Goal: Information Seeking & Learning: Learn about a topic

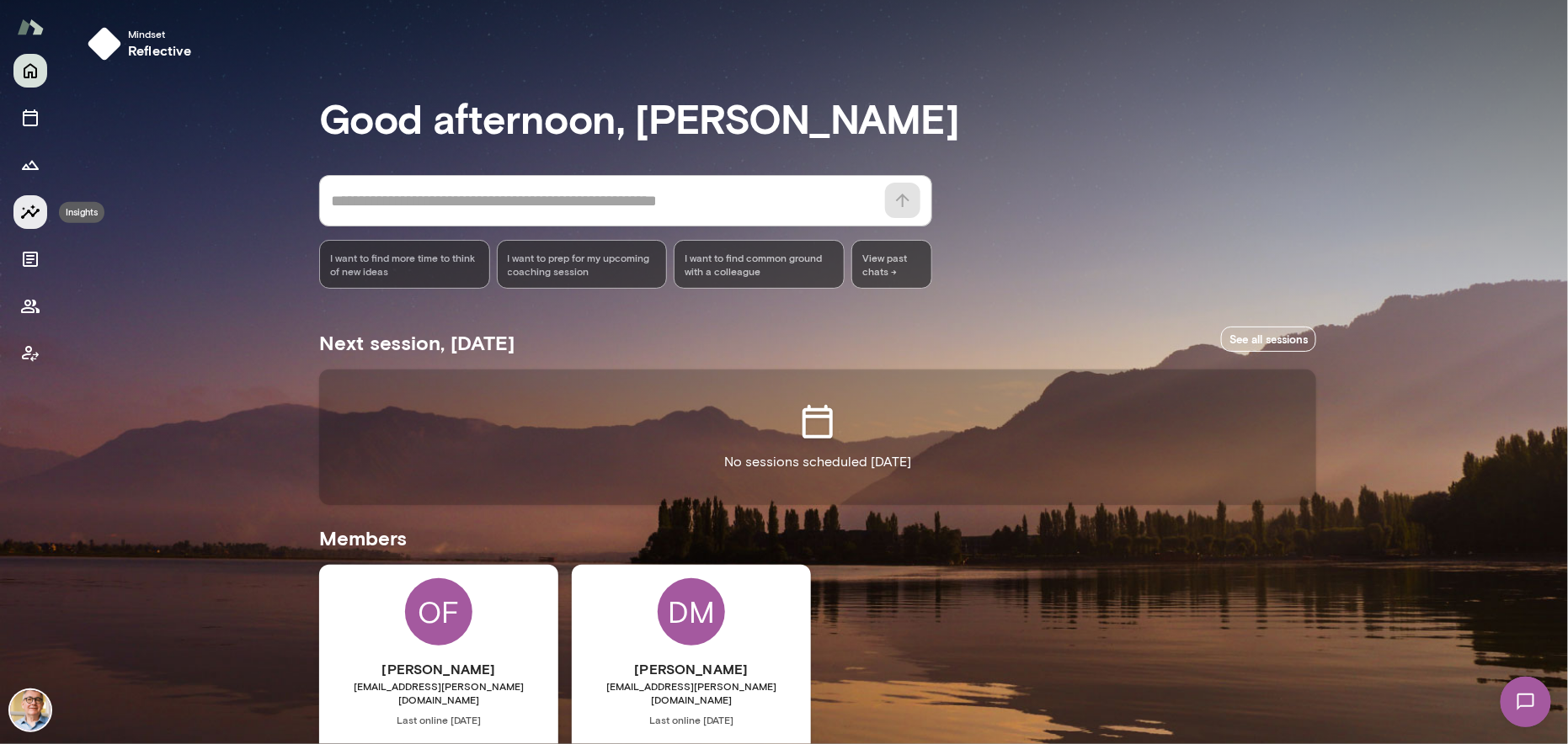
click at [29, 209] on icon "Insights" at bounding box center [30, 211] width 18 height 15
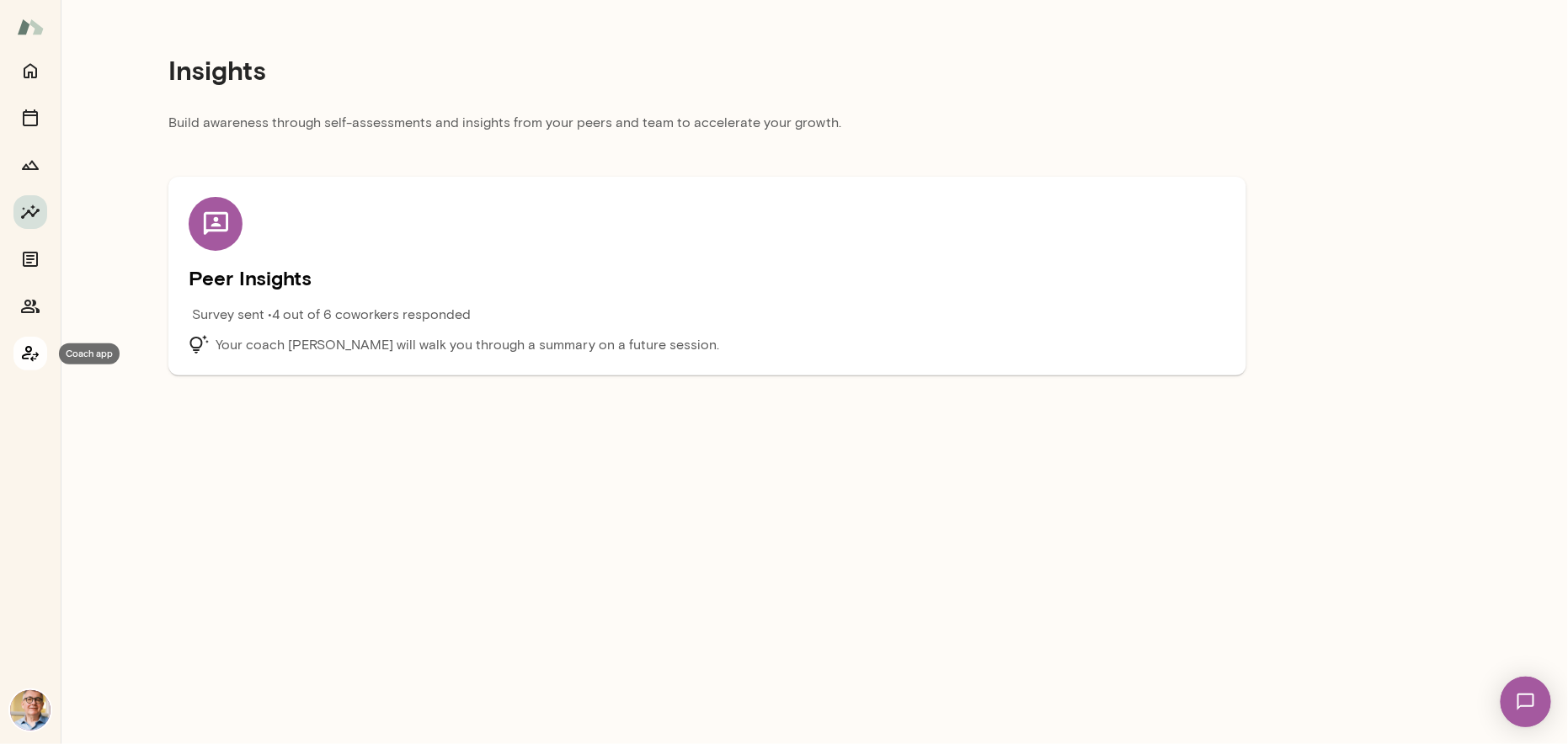
click at [32, 351] on icon "Coach app" at bounding box center [30, 354] width 20 height 20
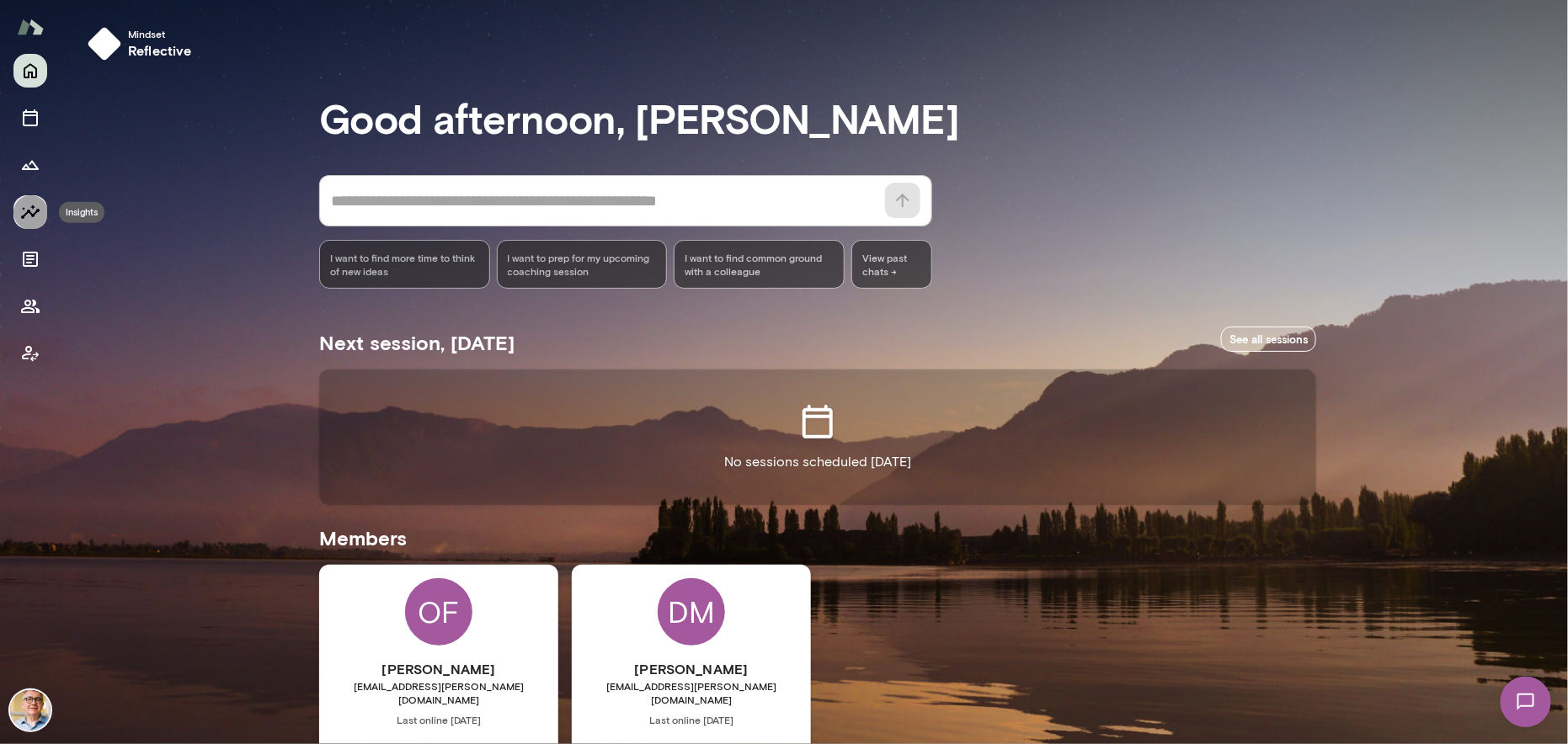
click at [30, 208] on icon "Insights" at bounding box center [30, 212] width 20 height 20
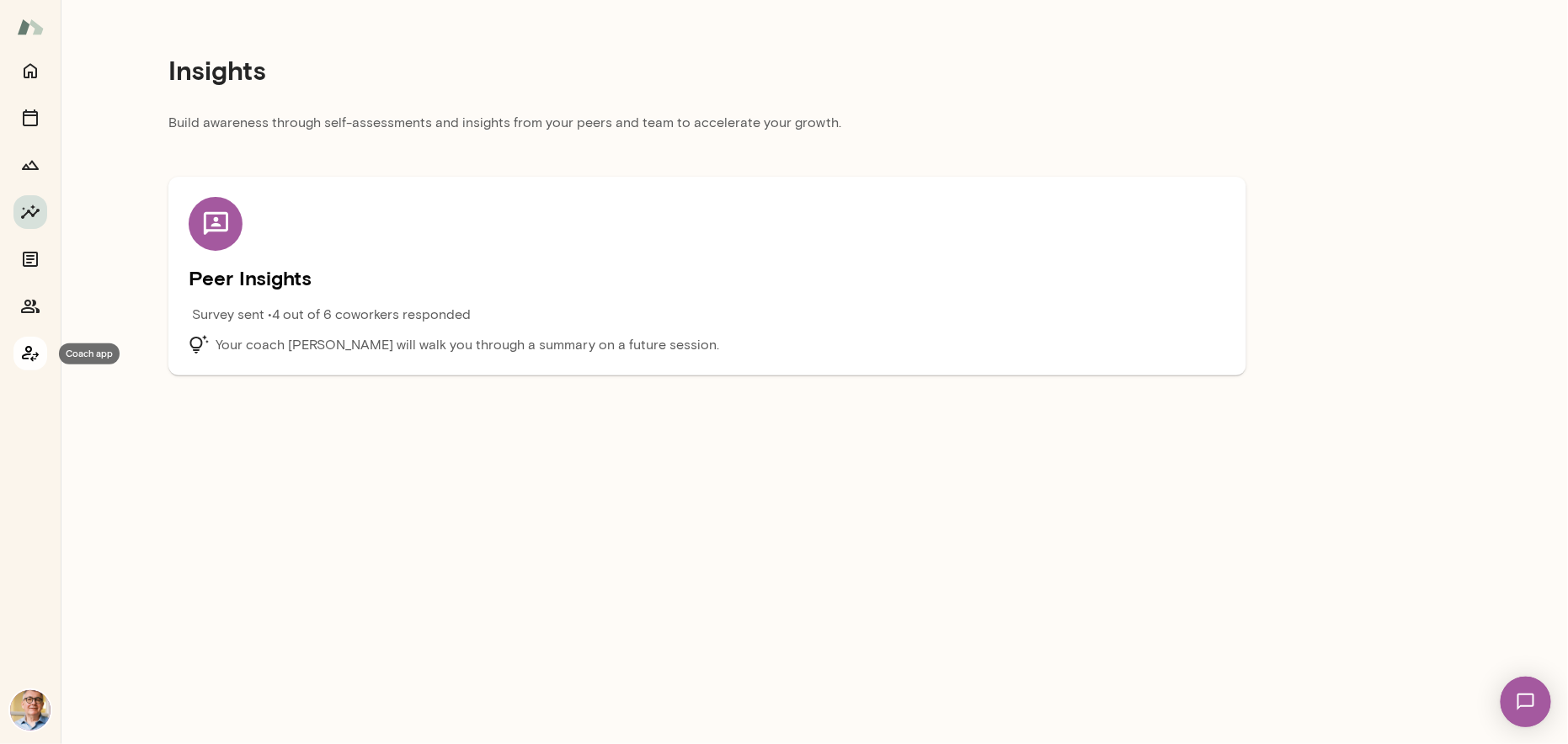
click at [30, 351] on icon "Coach app" at bounding box center [30, 354] width 16 height 16
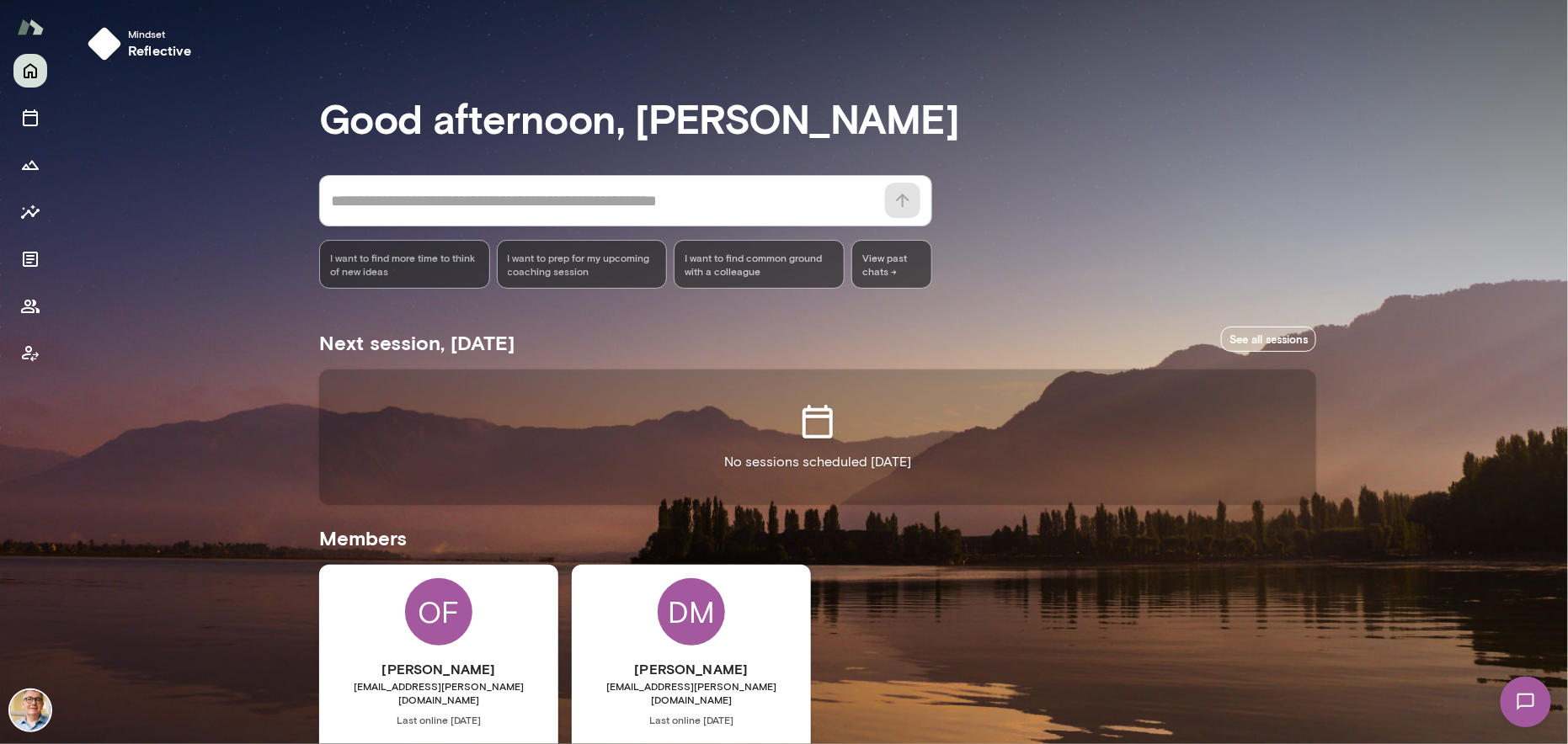
click at [484, 629] on div "OF [PERSON_NAME] [EMAIL_ADDRESS][PERSON_NAME][DOMAIN_NAME] Last online [DATE] B…" at bounding box center [438, 715] width 239 height 301
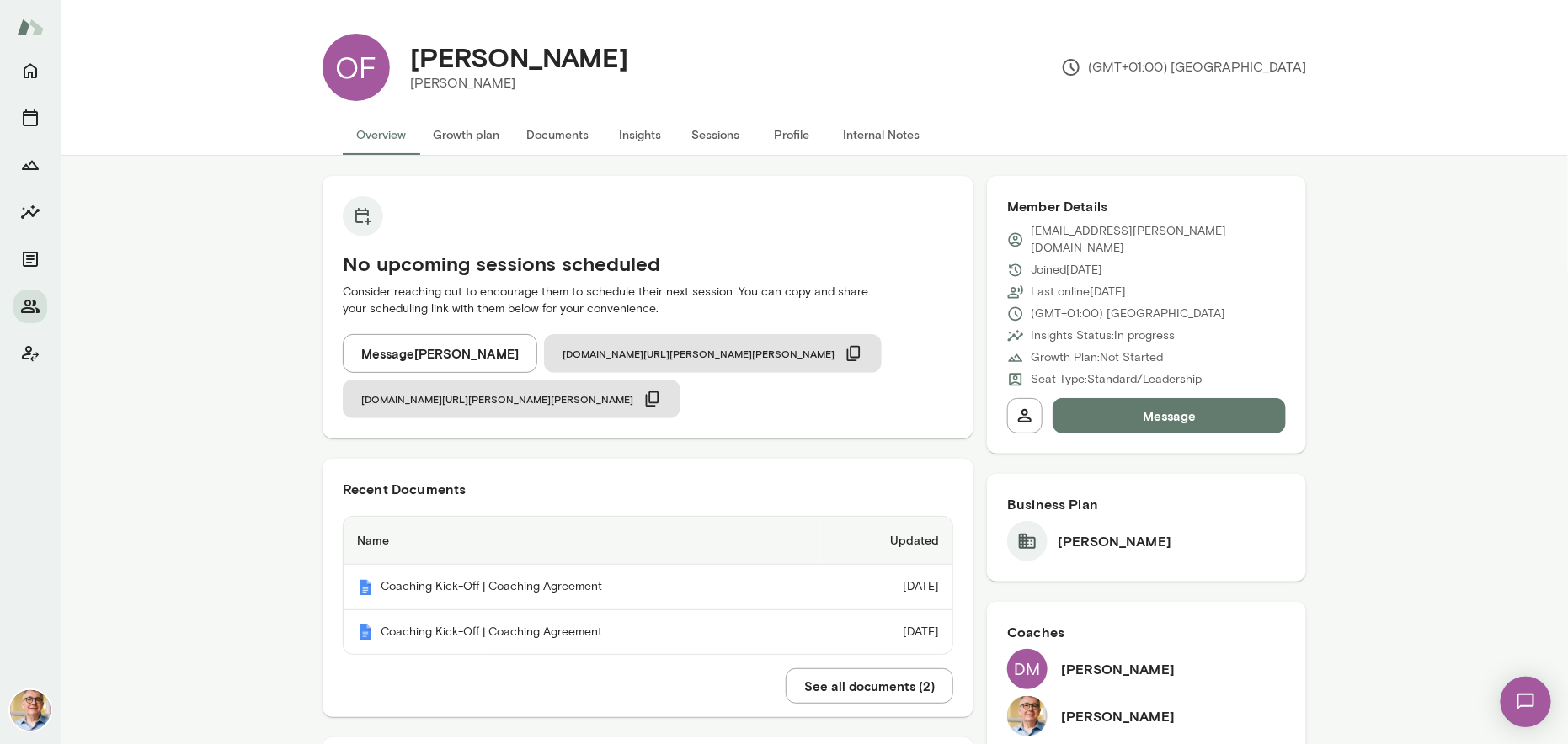
click at [634, 132] on button "Insights" at bounding box center [640, 135] width 76 height 41
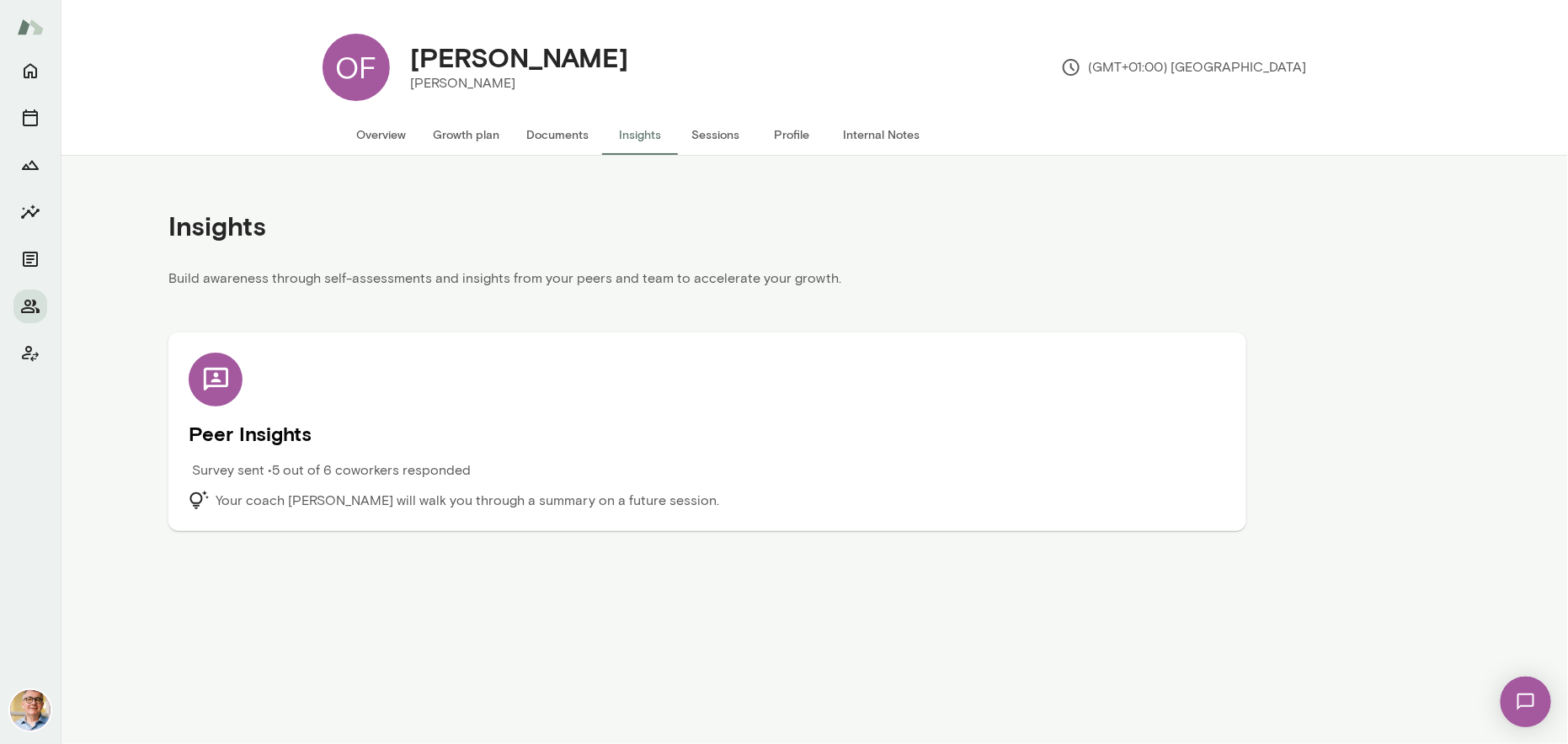
click at [351, 441] on h5 "Peer Insights" at bounding box center [707, 434] width 1038 height 27
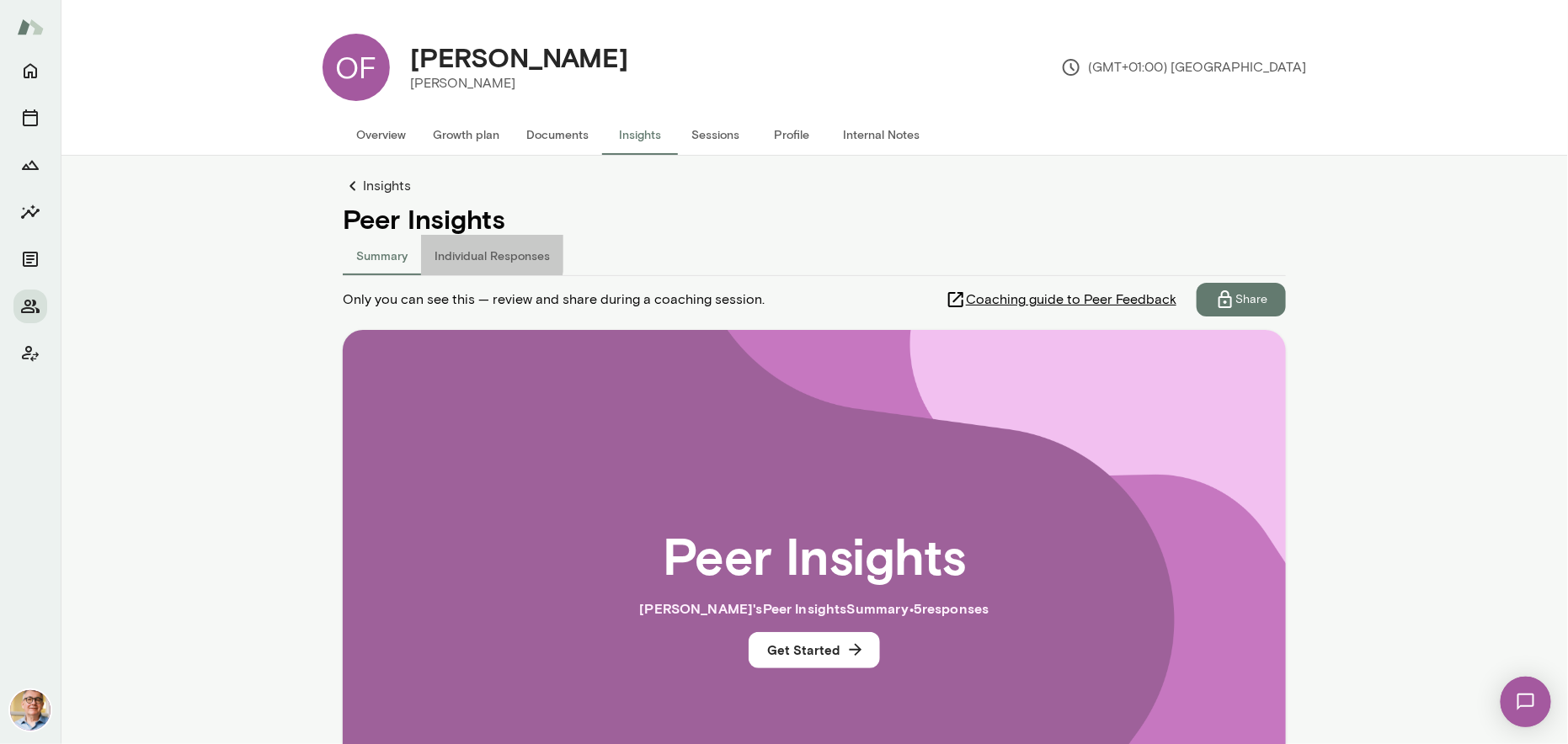
click at [445, 248] on button "Individual Responses" at bounding box center [492, 255] width 142 height 41
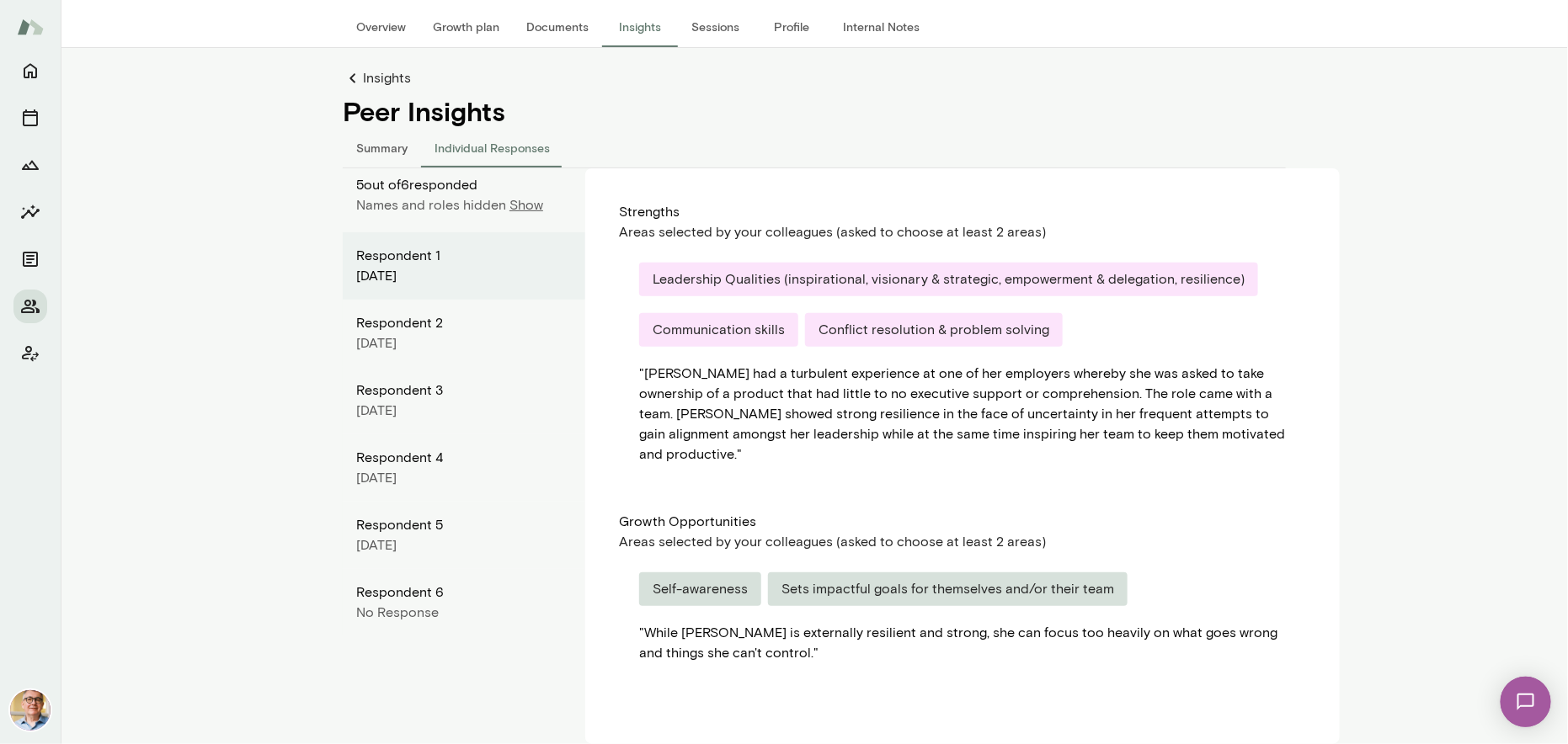
scroll to position [23, 0]
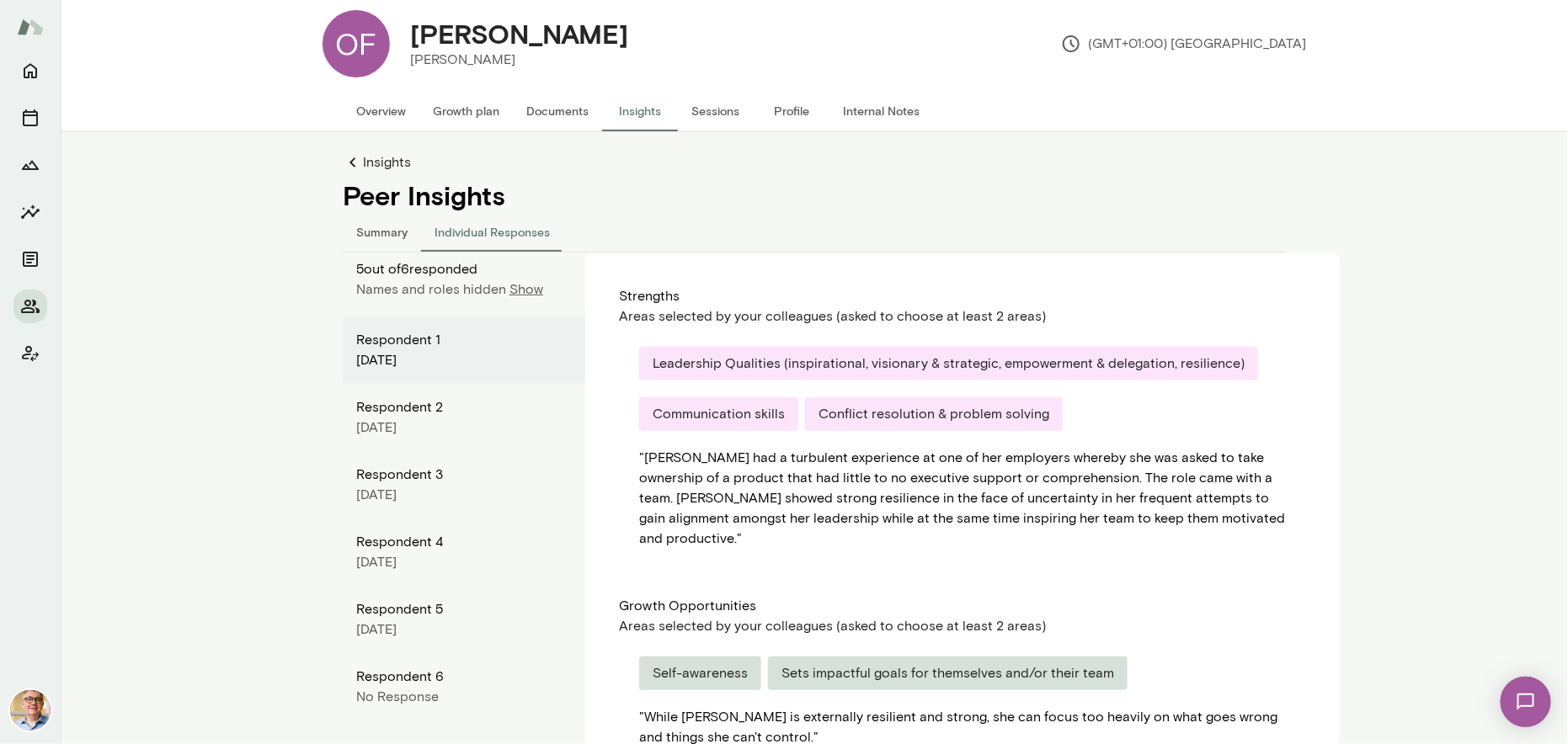
click at [376, 231] on button "Summary" at bounding box center [382, 232] width 78 height 41
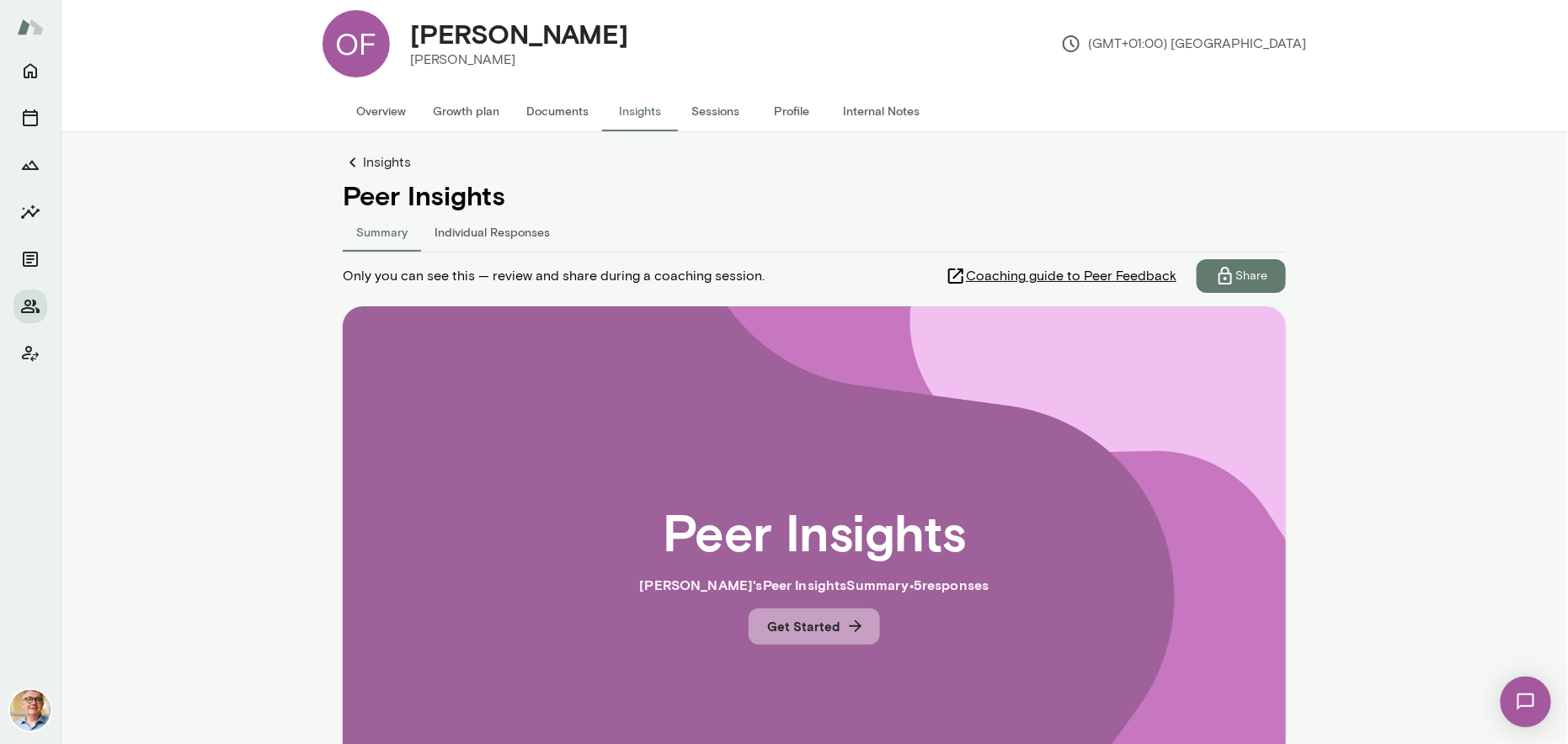
click at [801, 621] on button "Get Started" at bounding box center [815, 626] width 132 height 35
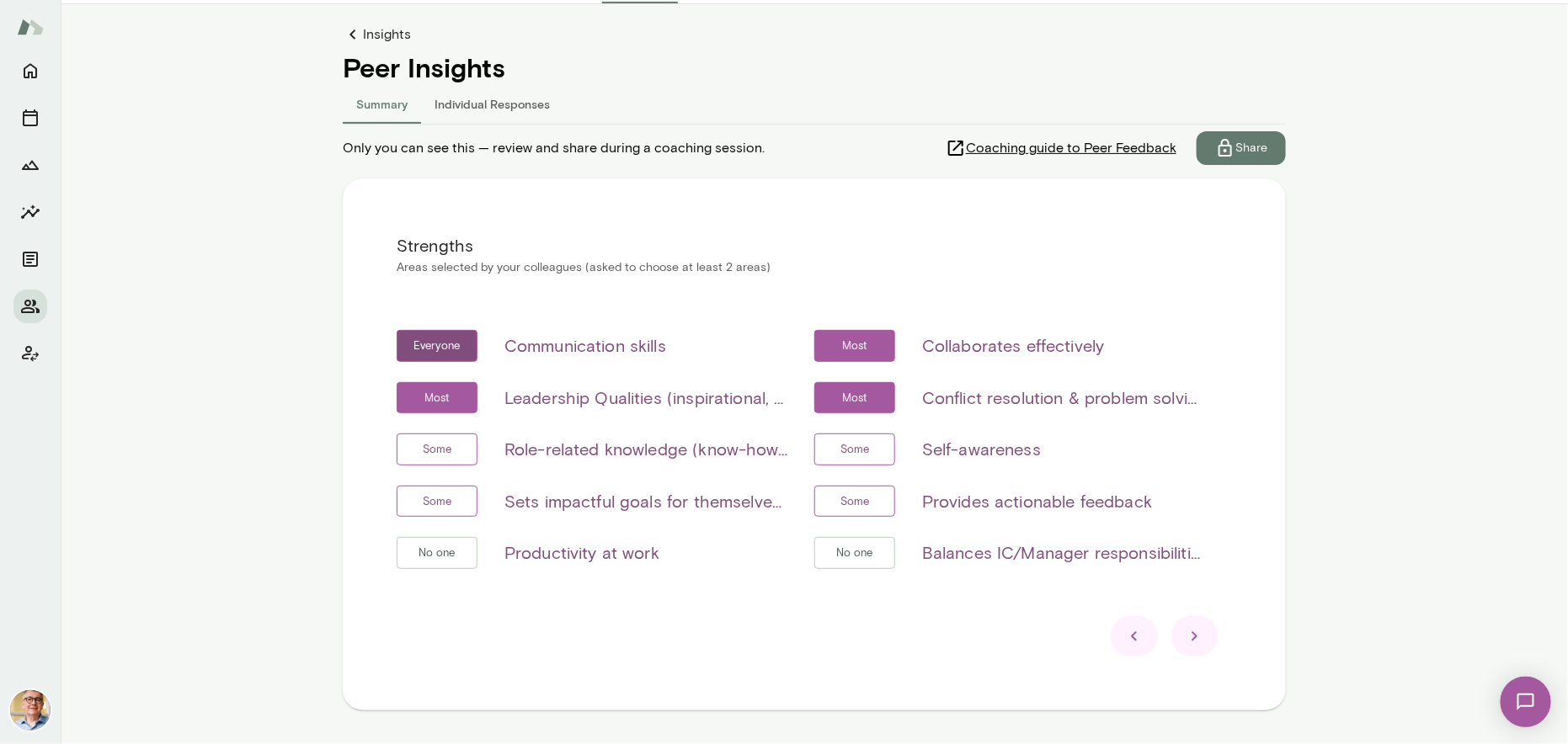
scroll to position [205, 0]
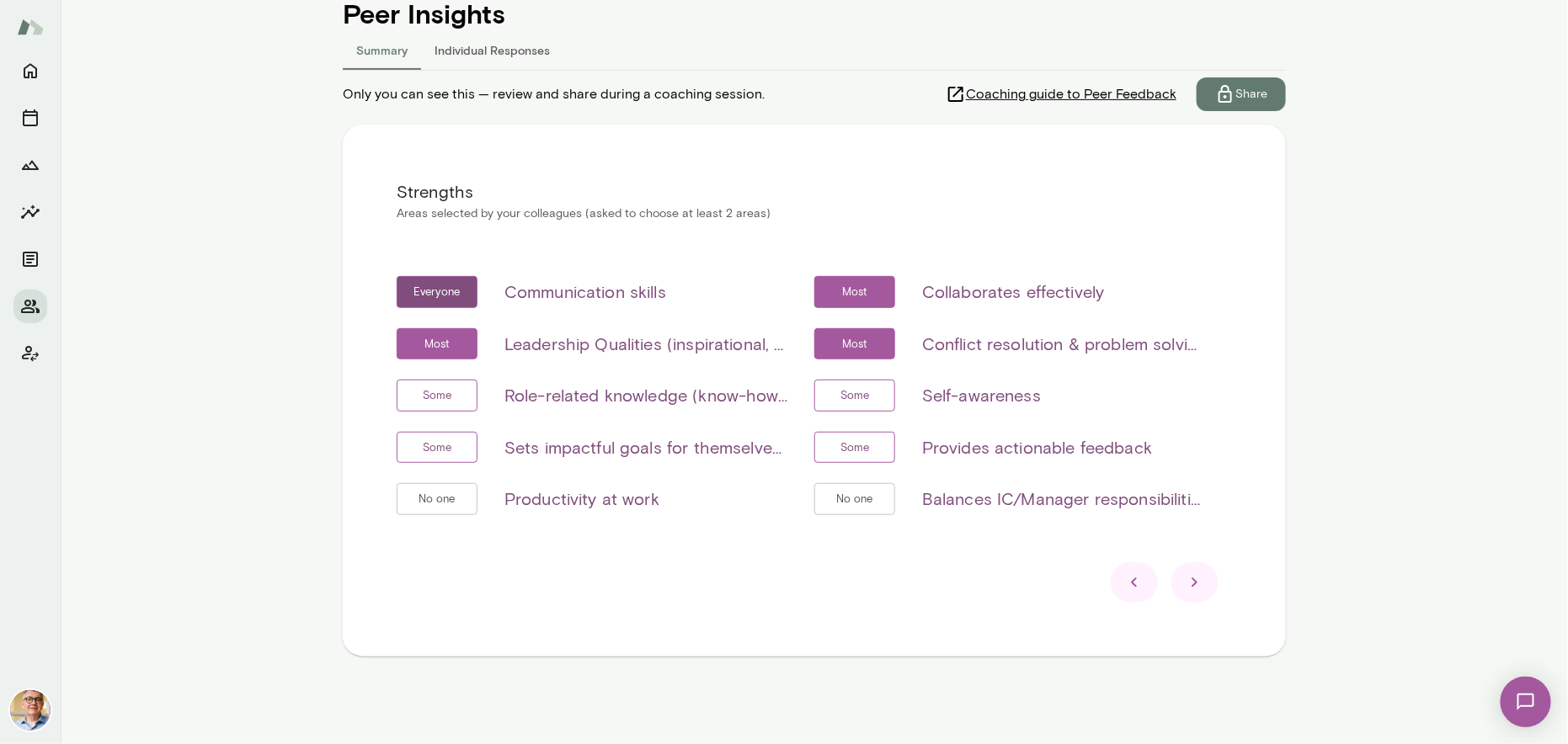
click at [1190, 584] on icon at bounding box center [1195, 582] width 20 height 20
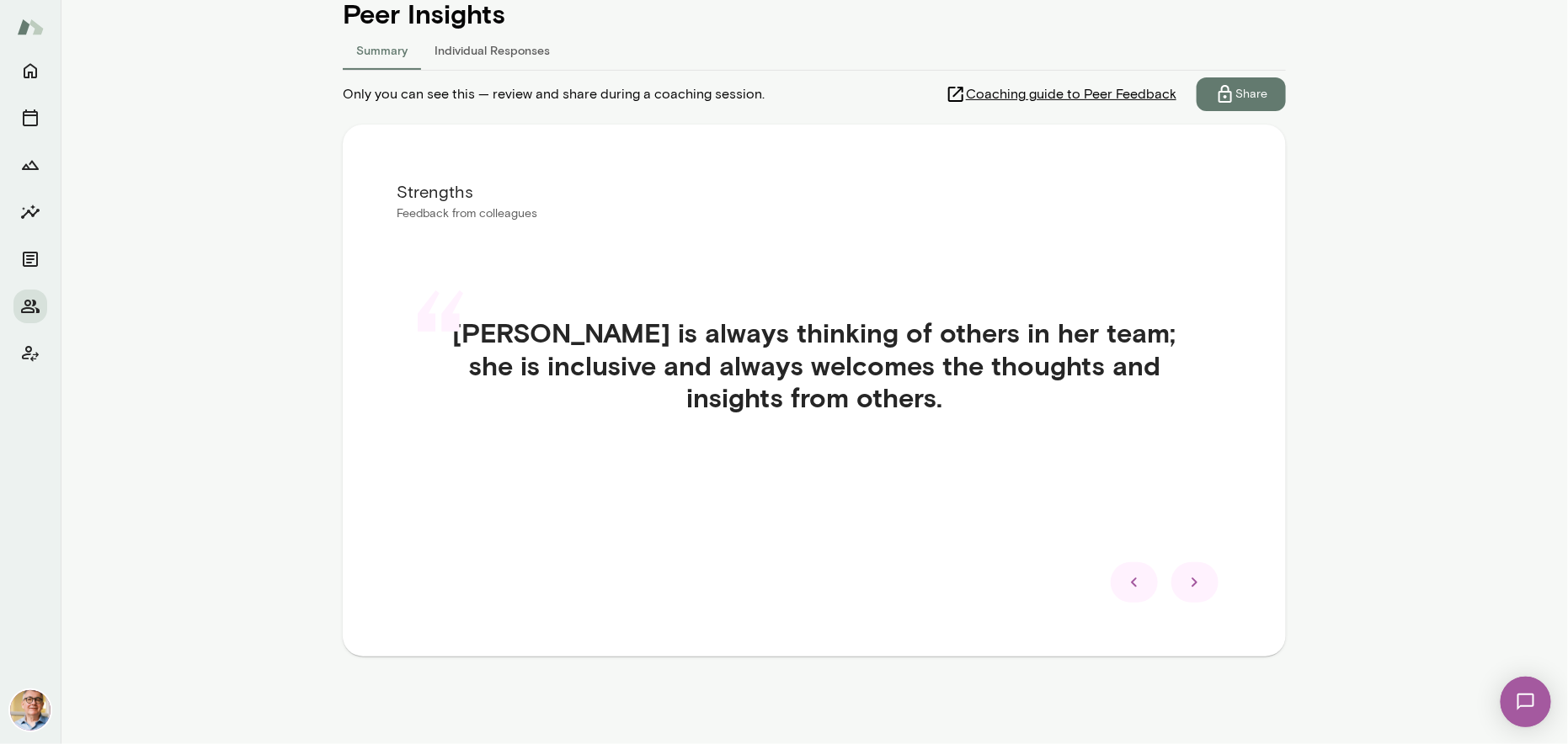
click at [1190, 584] on icon at bounding box center [1195, 582] width 20 height 20
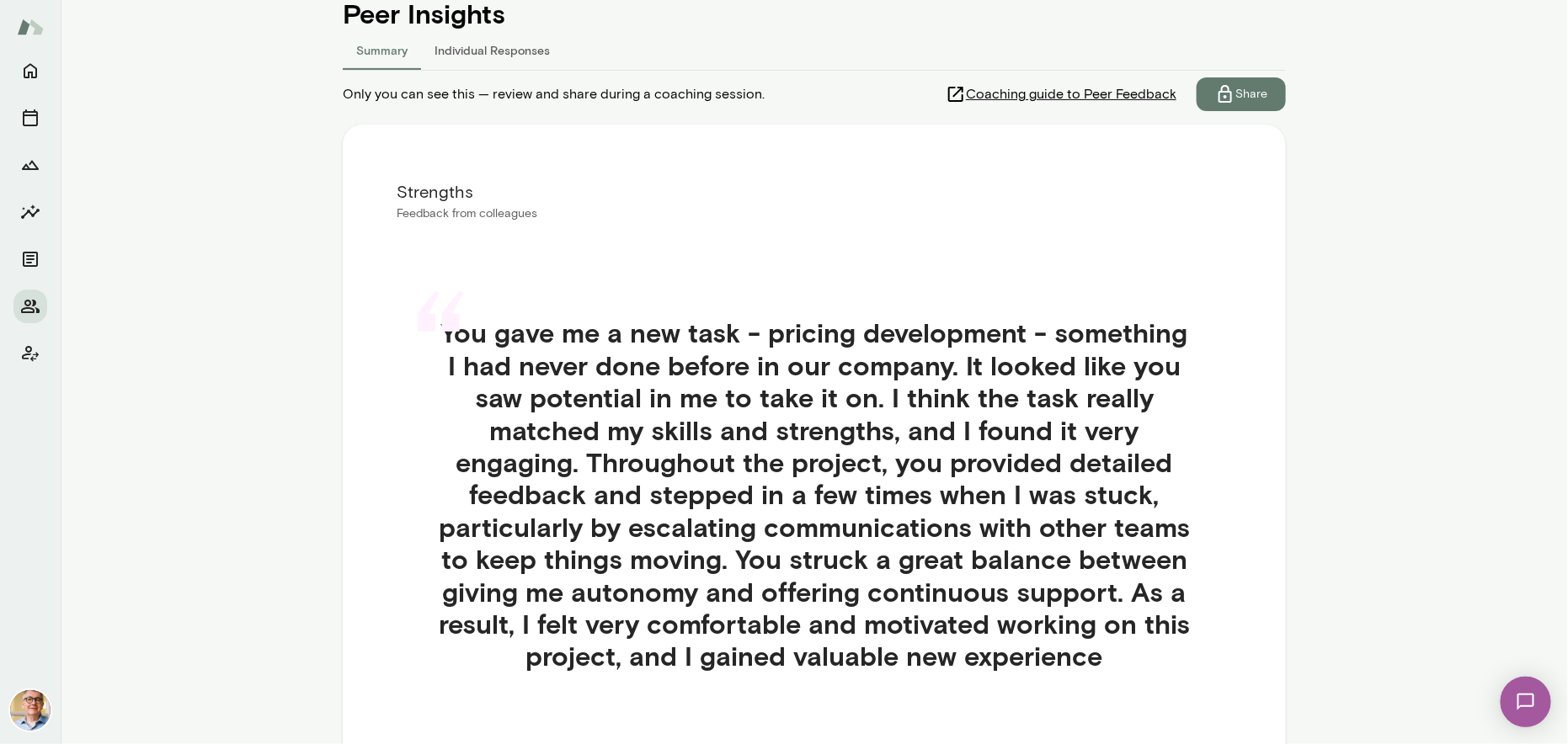
click at [1190, 584] on div "“ You gave me a new task - pricing development - something I had never done bef…" at bounding box center [814, 514] width 835 height 477
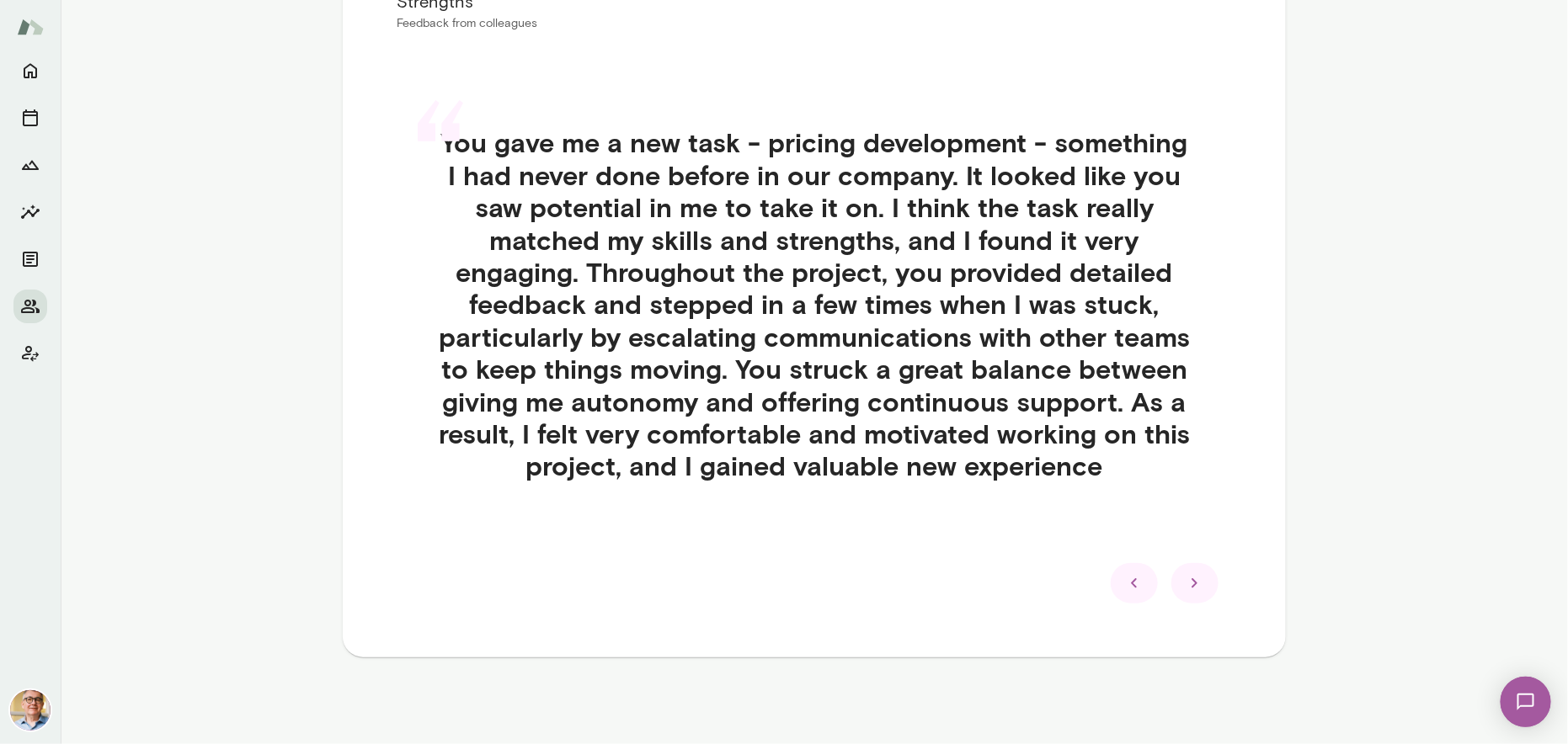
click at [1192, 580] on icon at bounding box center [1195, 583] width 6 height 10
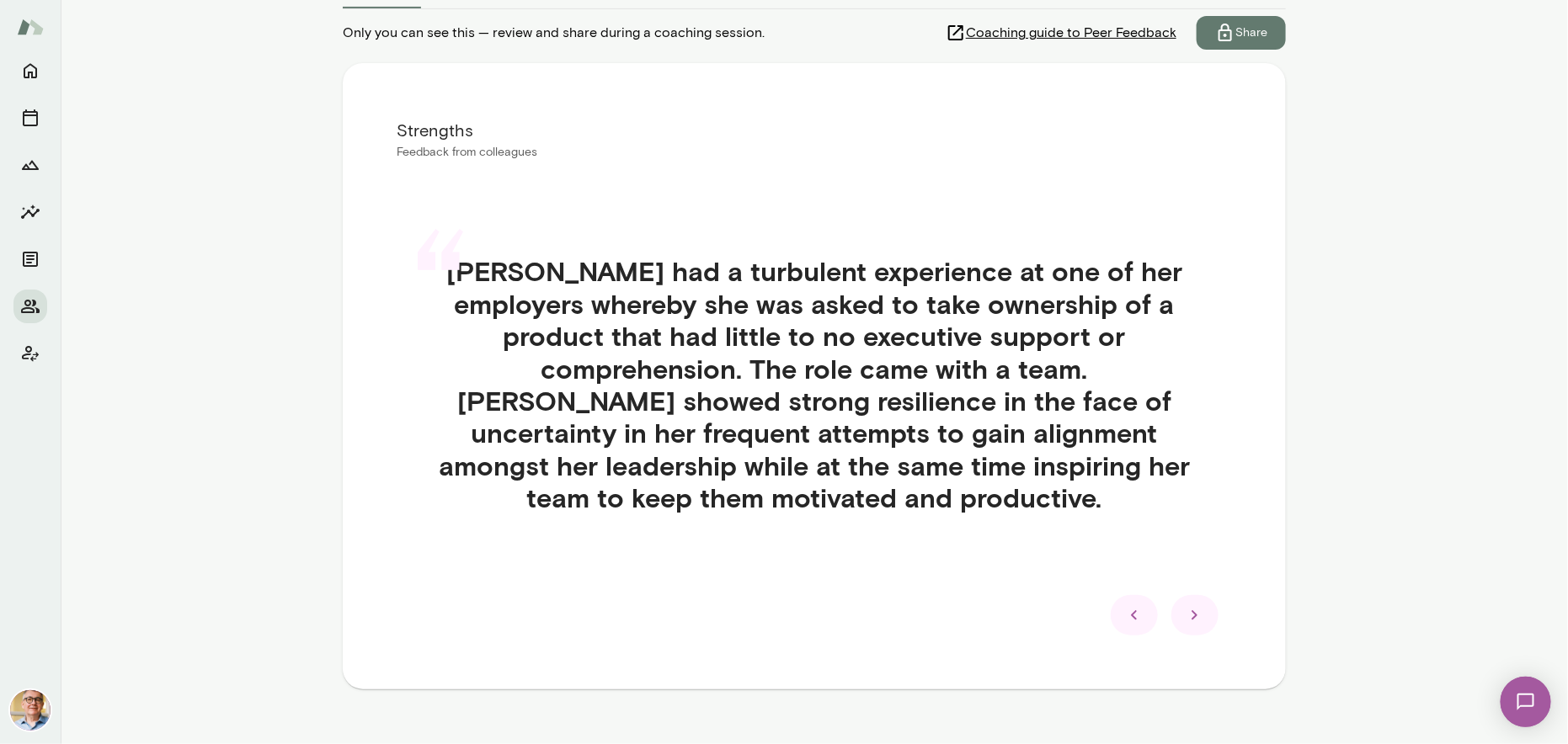
click at [1192, 610] on icon at bounding box center [1195, 615] width 6 height 10
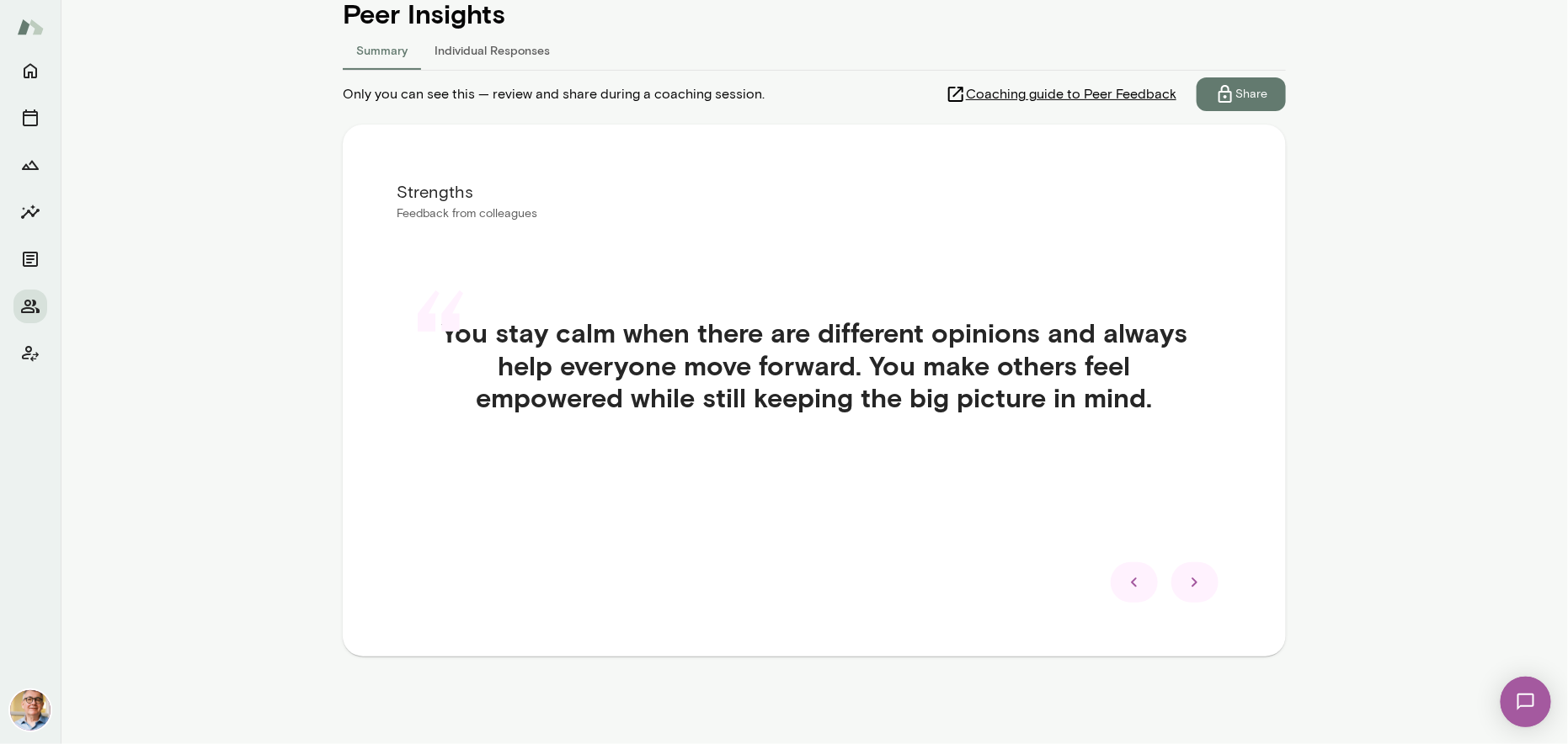
click at [1192, 580] on icon at bounding box center [1195, 583] width 6 height 10
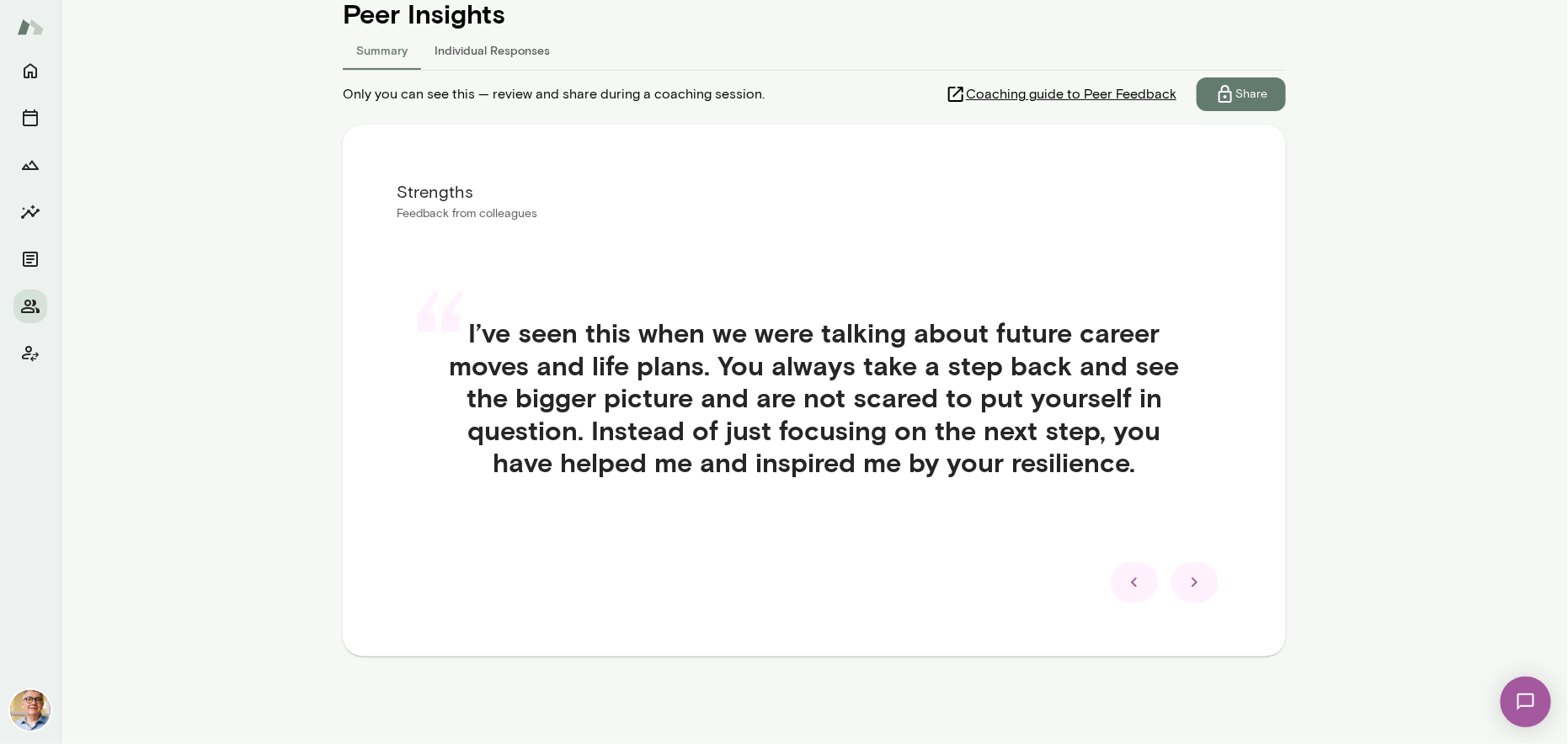
click at [1192, 580] on icon at bounding box center [1195, 583] width 6 height 10
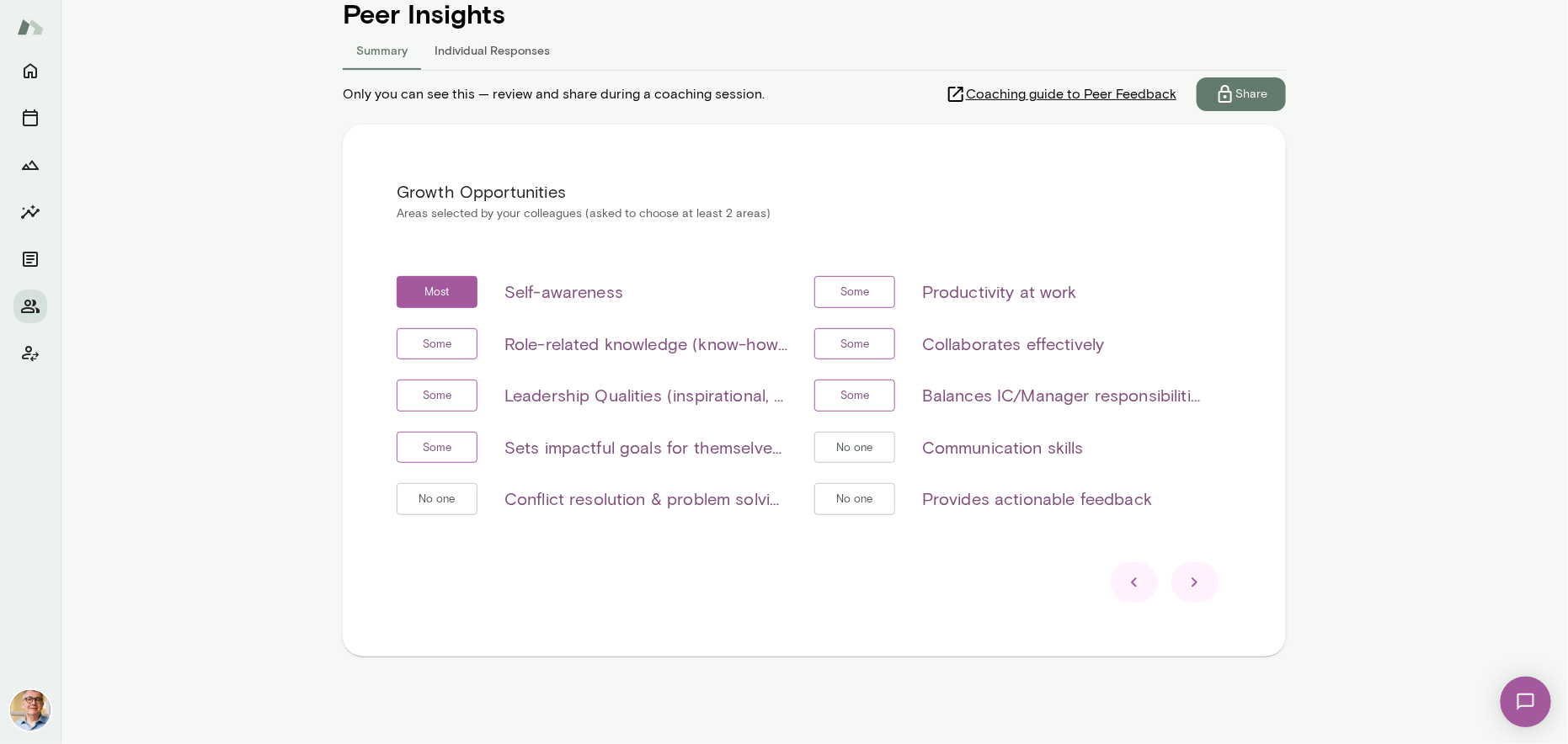
click at [1192, 580] on icon at bounding box center [1195, 583] width 6 height 10
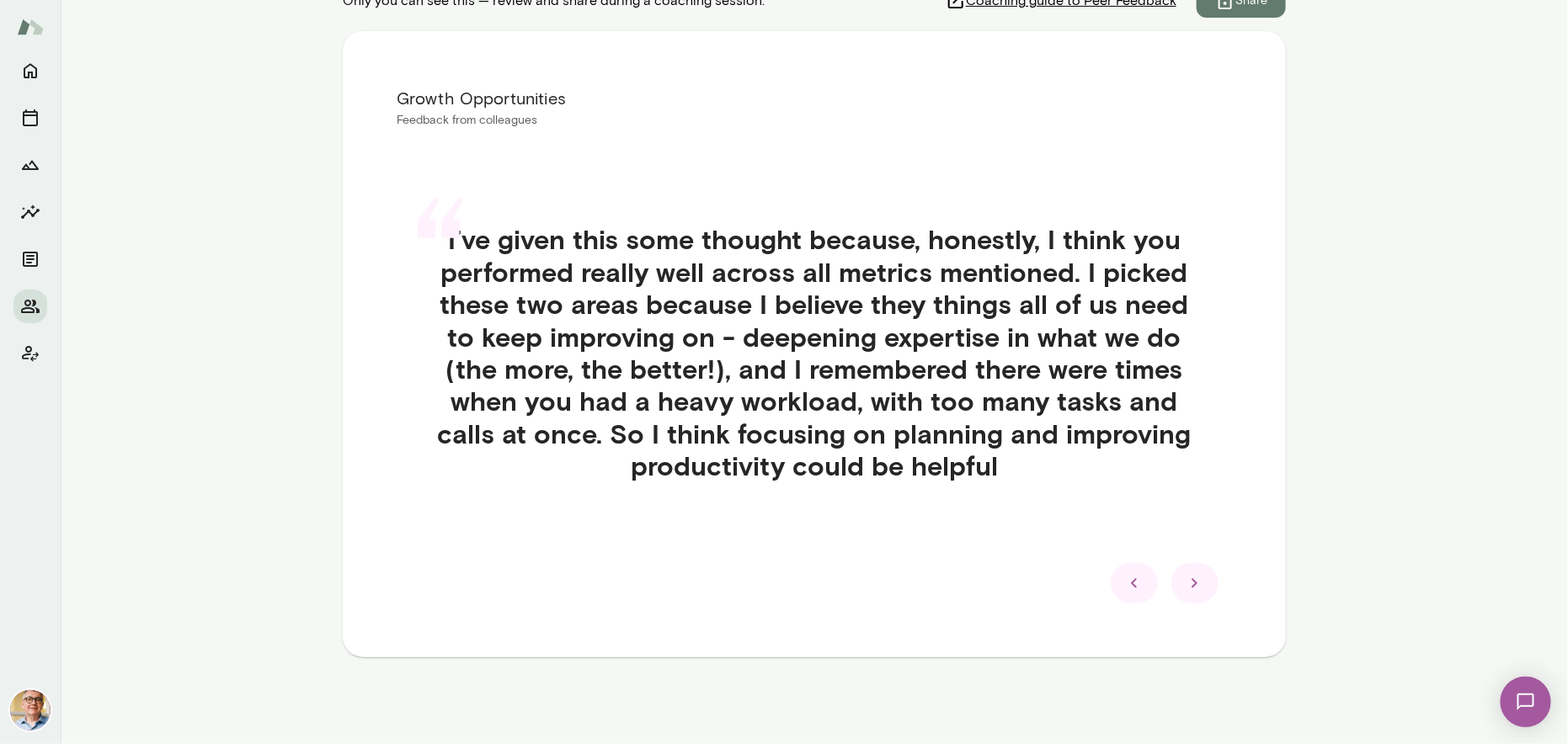
click at [1192, 580] on icon at bounding box center [1195, 583] width 6 height 10
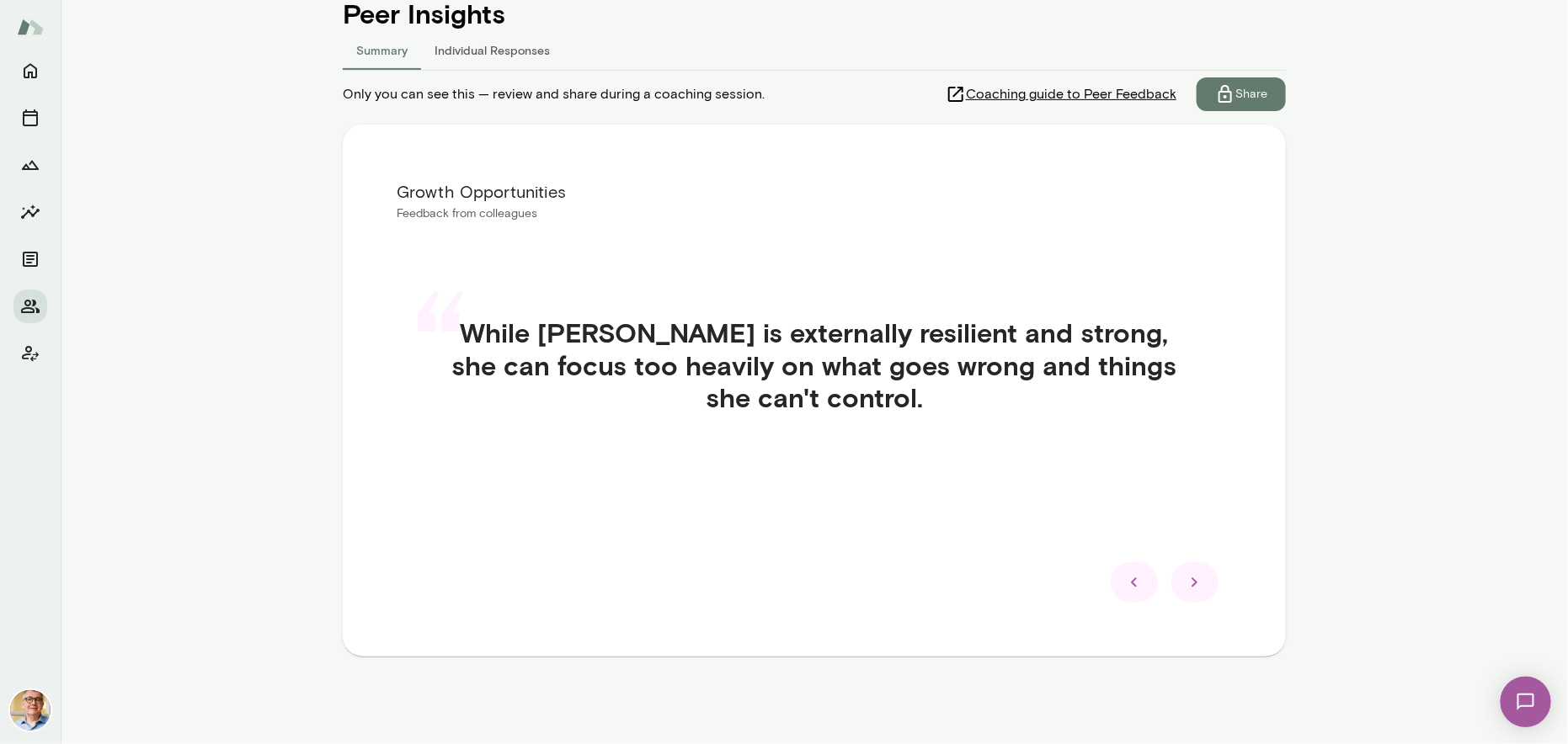
click at [1192, 580] on icon at bounding box center [1195, 583] width 6 height 10
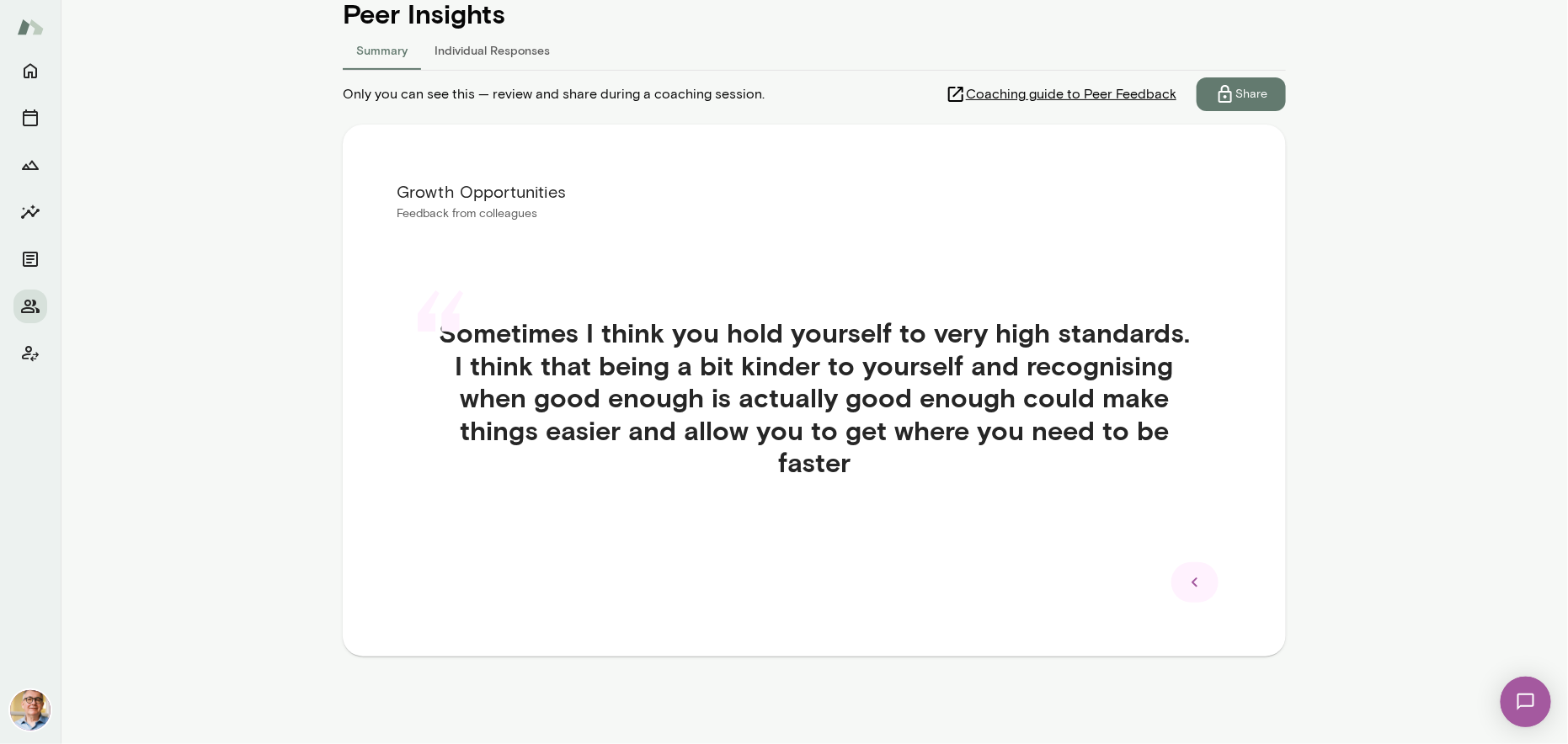
click at [1192, 580] on icon at bounding box center [1195, 583] width 6 height 10
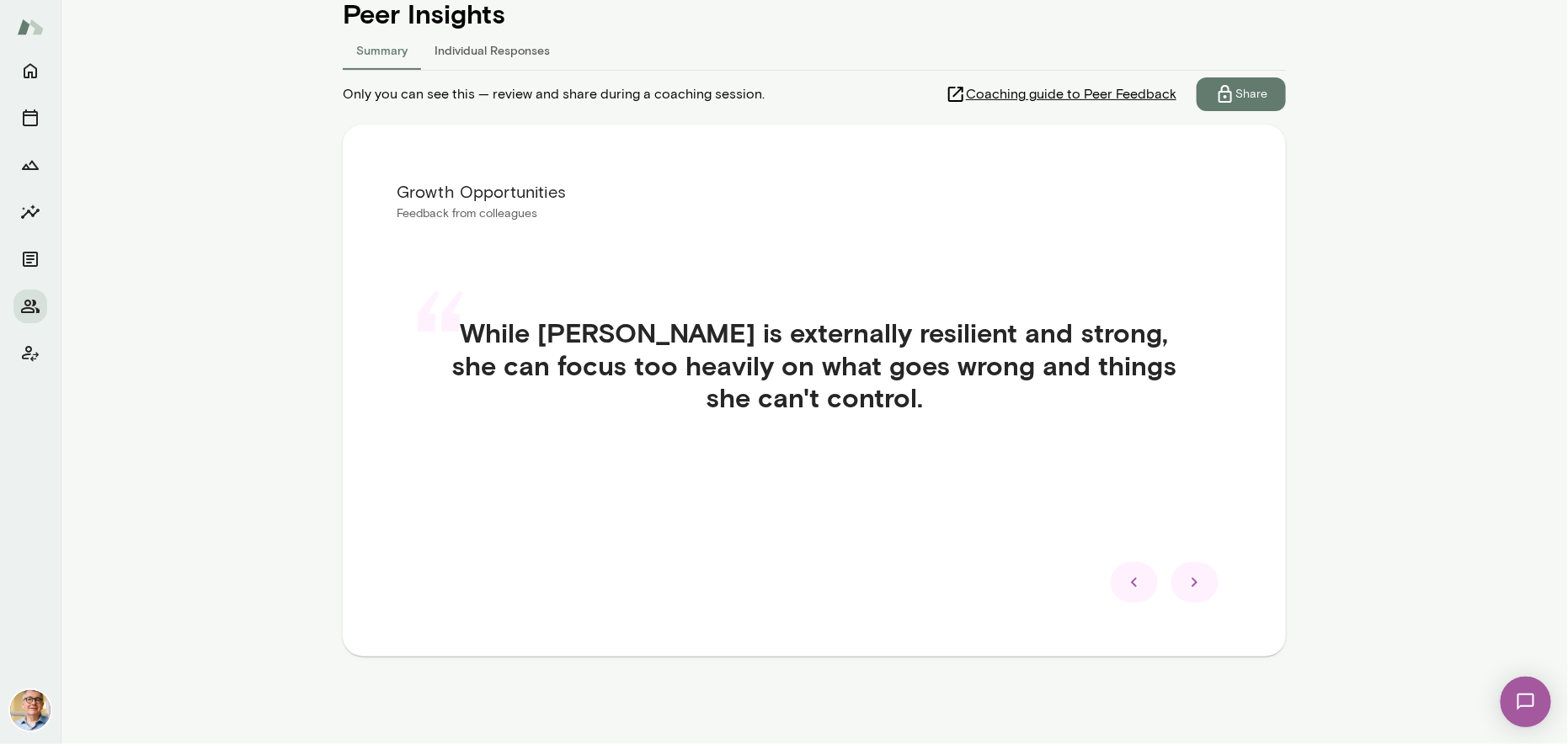
click at [1192, 580] on icon at bounding box center [1195, 583] width 6 height 10
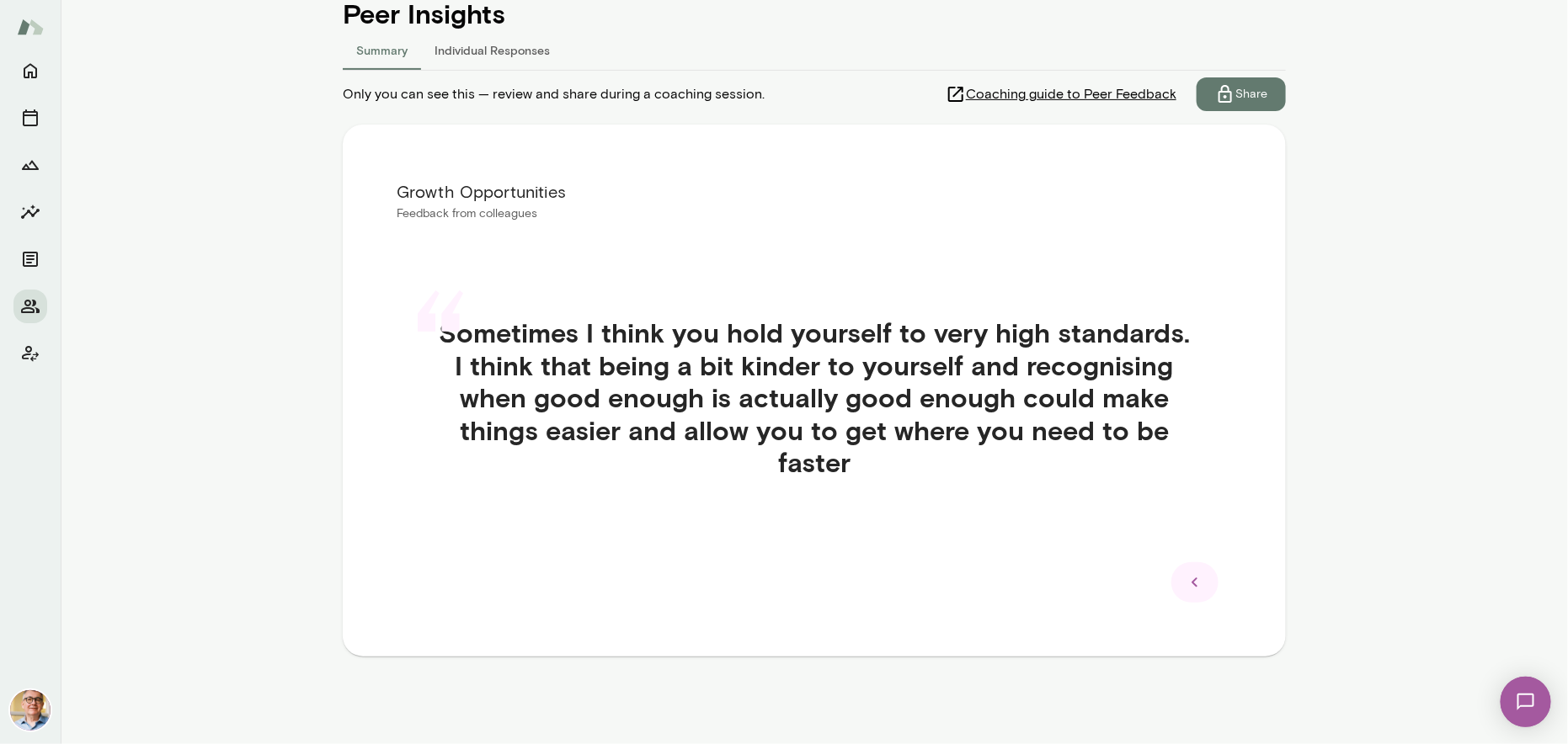
click at [1192, 580] on icon at bounding box center [1195, 583] width 6 height 10
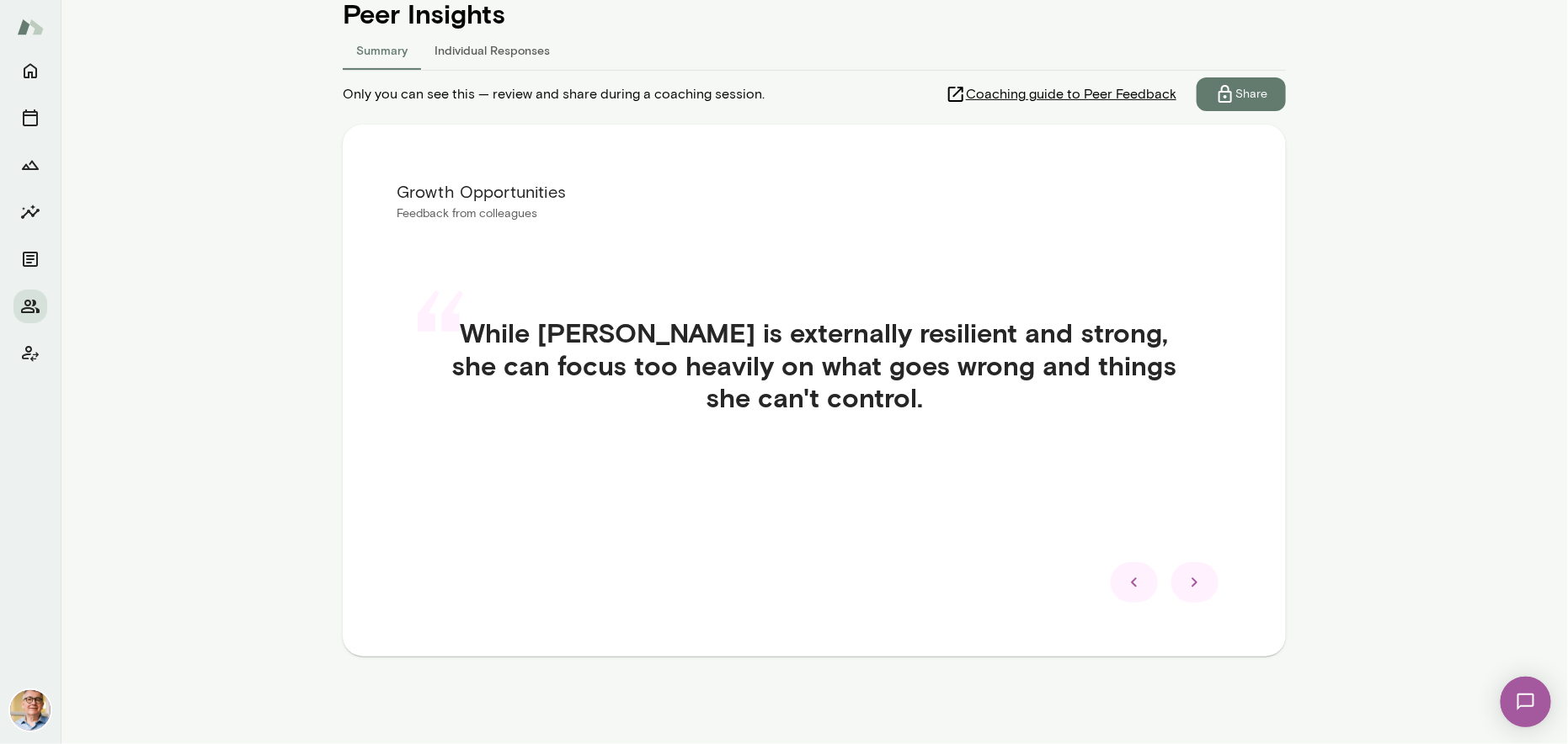
click at [1192, 580] on icon at bounding box center [1195, 583] width 6 height 10
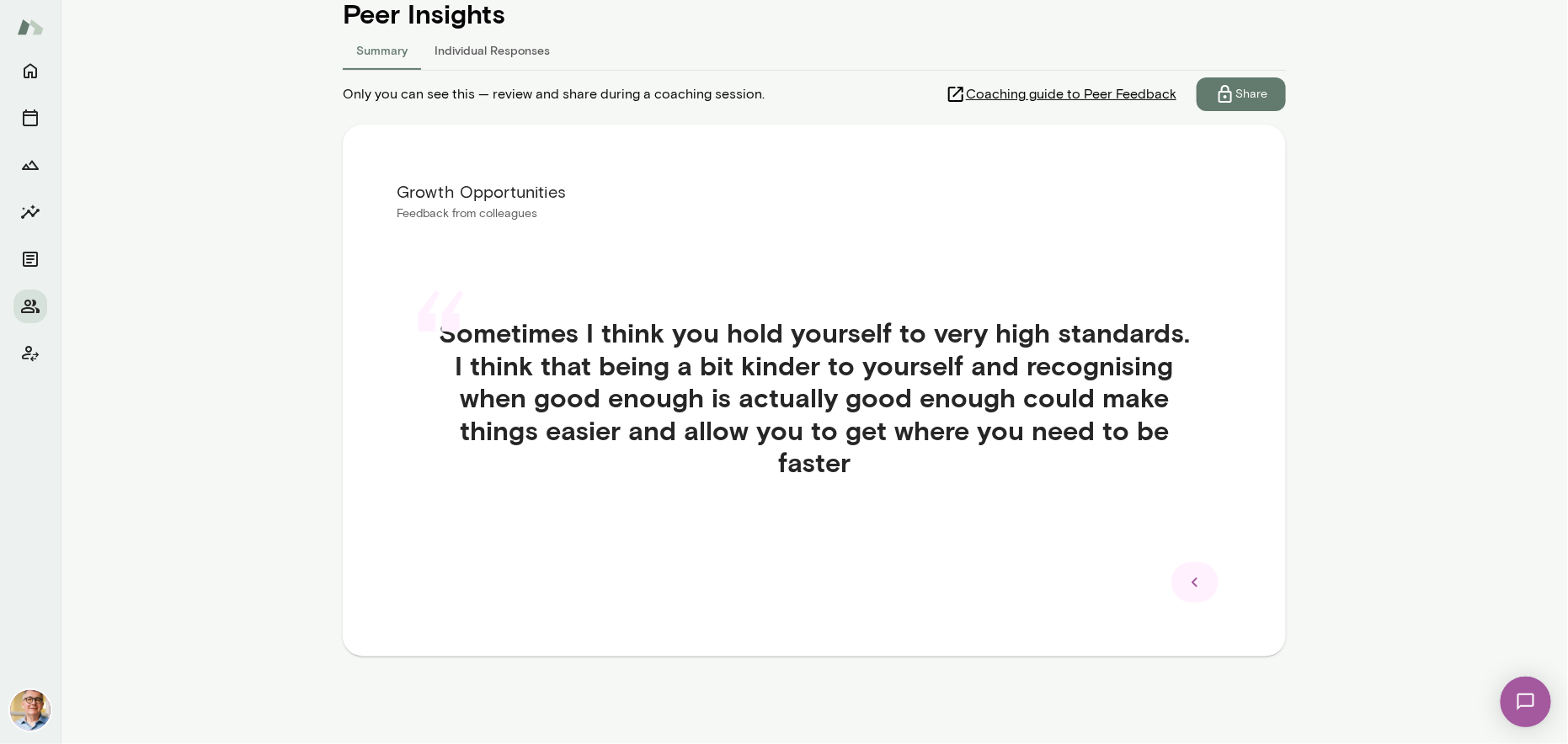
click at [1192, 580] on icon at bounding box center [1195, 583] width 6 height 10
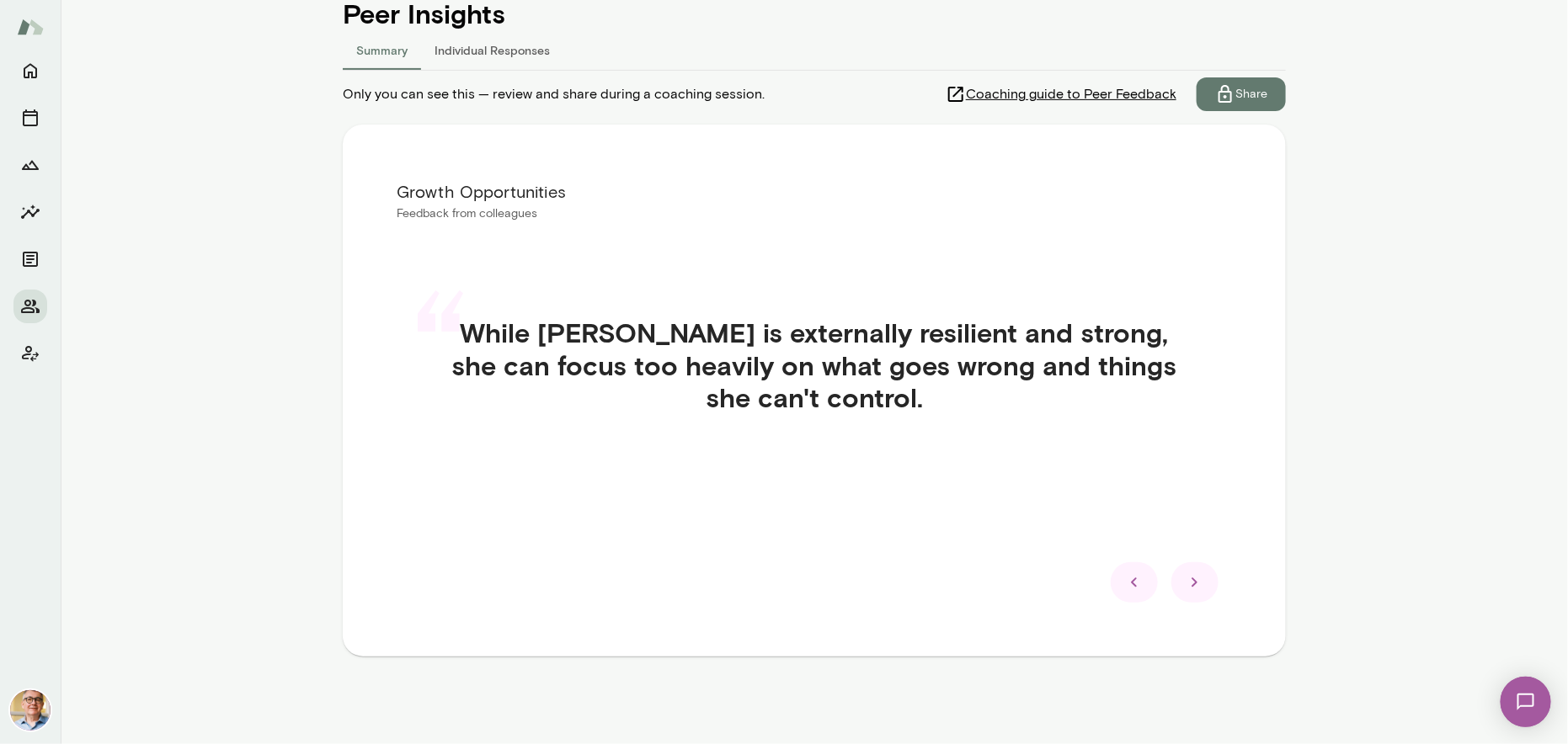
click at [1192, 580] on icon at bounding box center [1195, 583] width 6 height 10
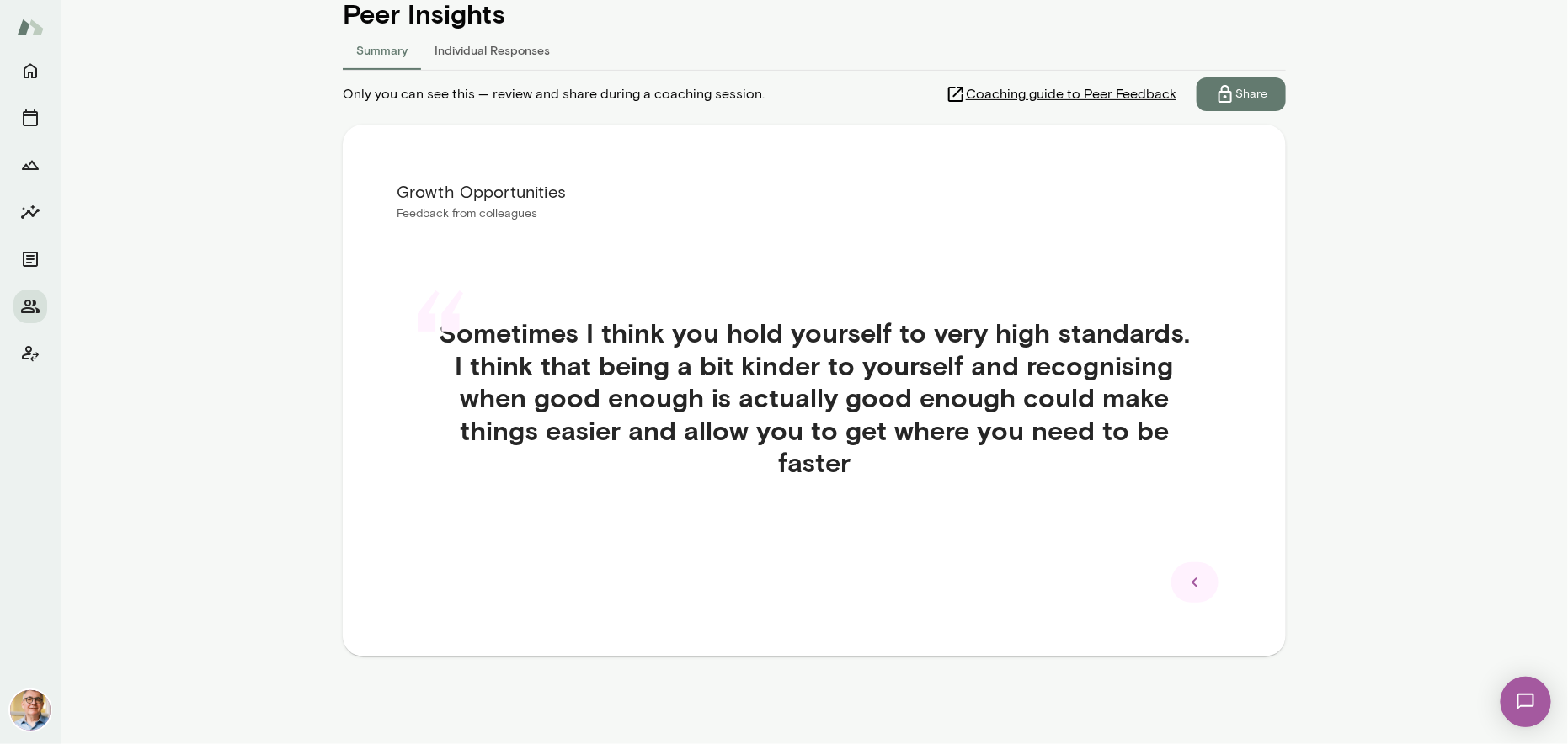
click at [1192, 580] on icon at bounding box center [1195, 583] width 6 height 10
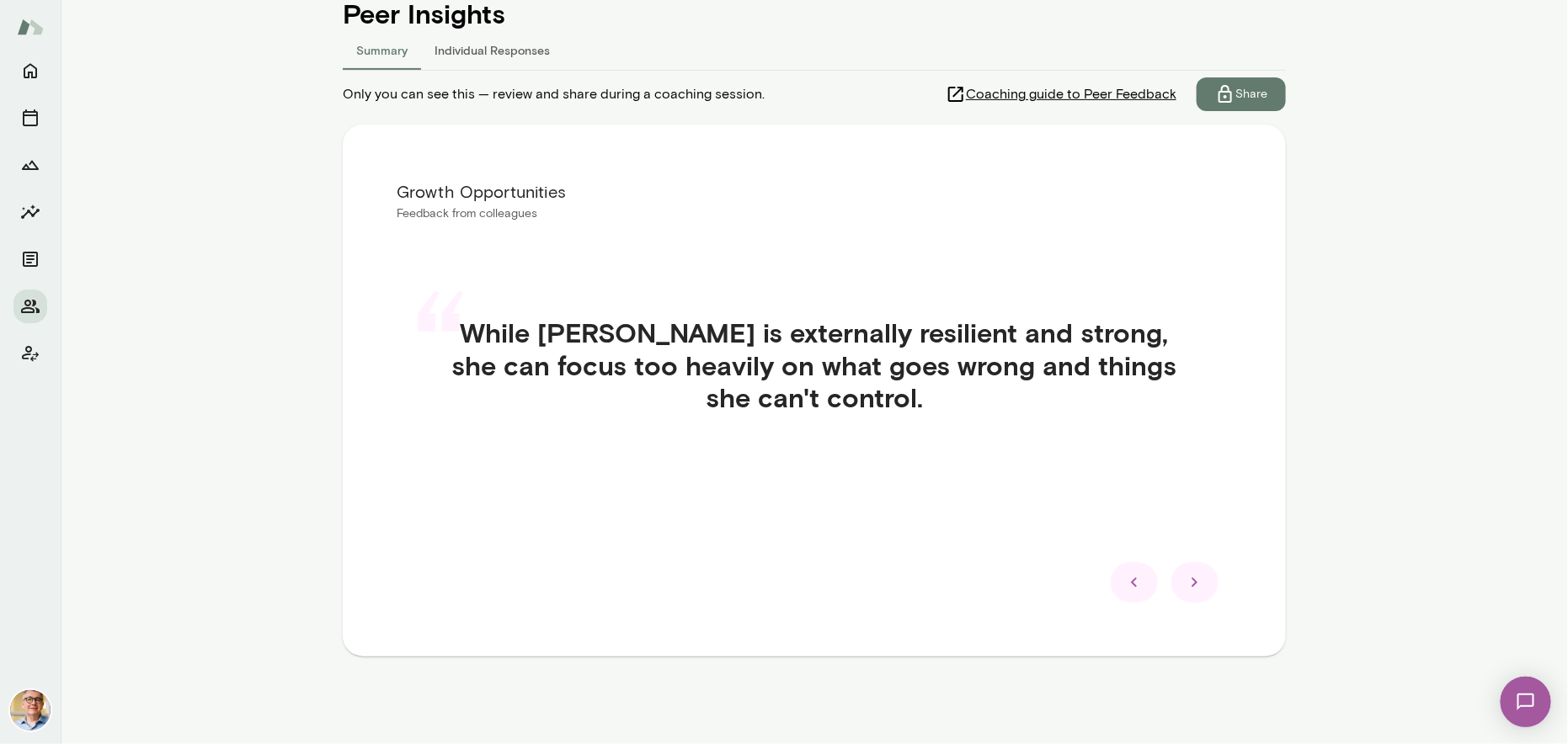
click at [1192, 580] on icon at bounding box center [1195, 583] width 6 height 10
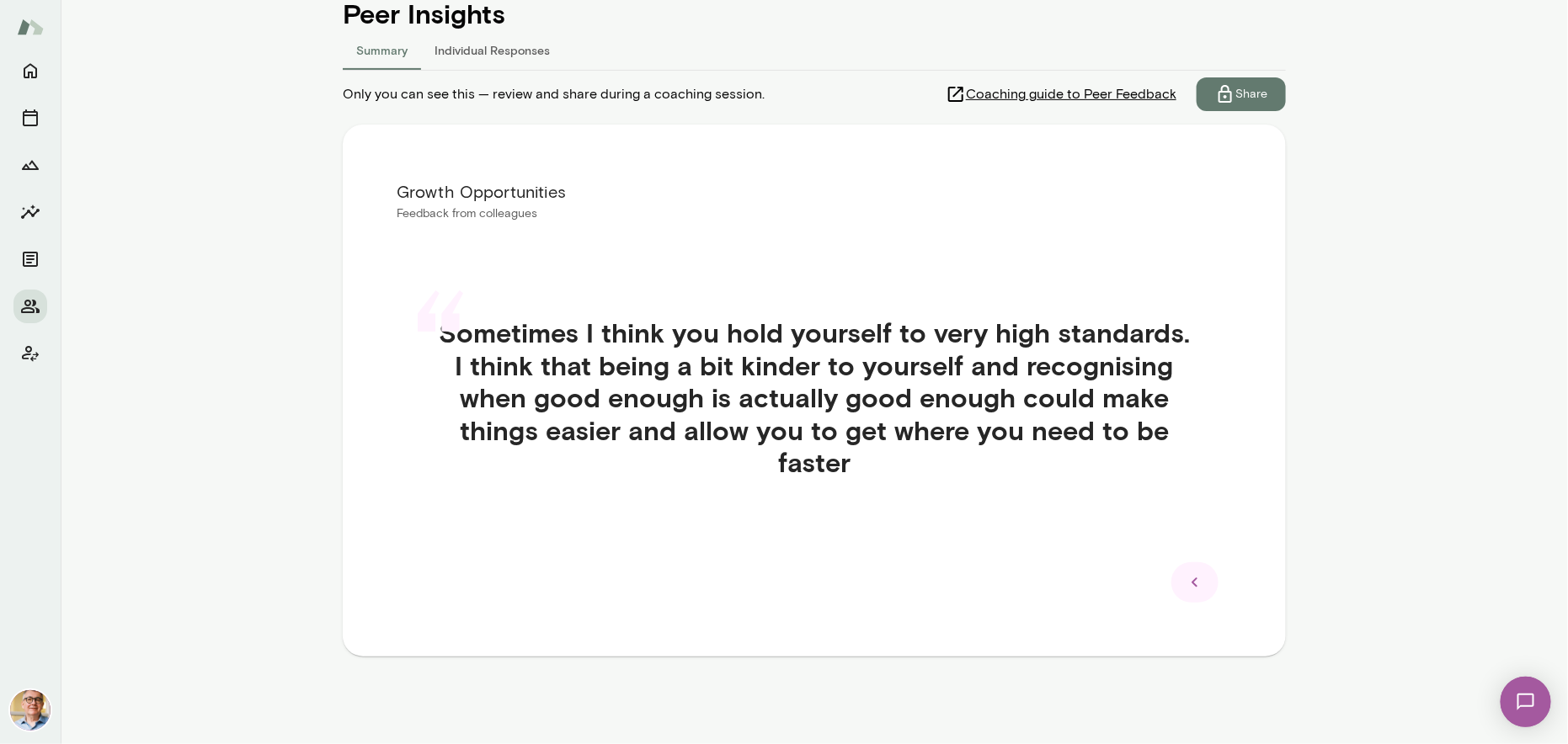
click at [1192, 580] on icon at bounding box center [1195, 583] width 6 height 10
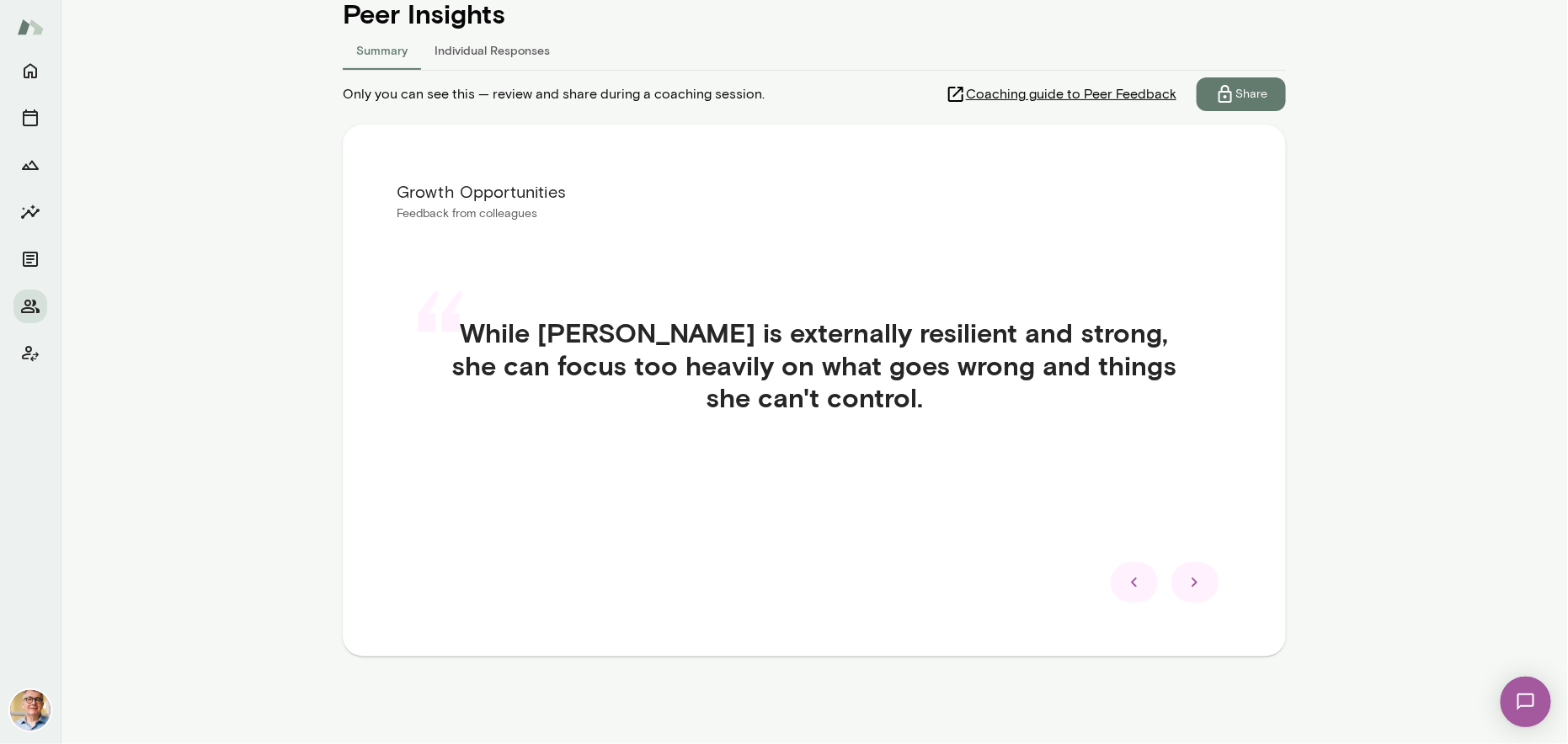
click at [1192, 580] on icon at bounding box center [1195, 583] width 6 height 10
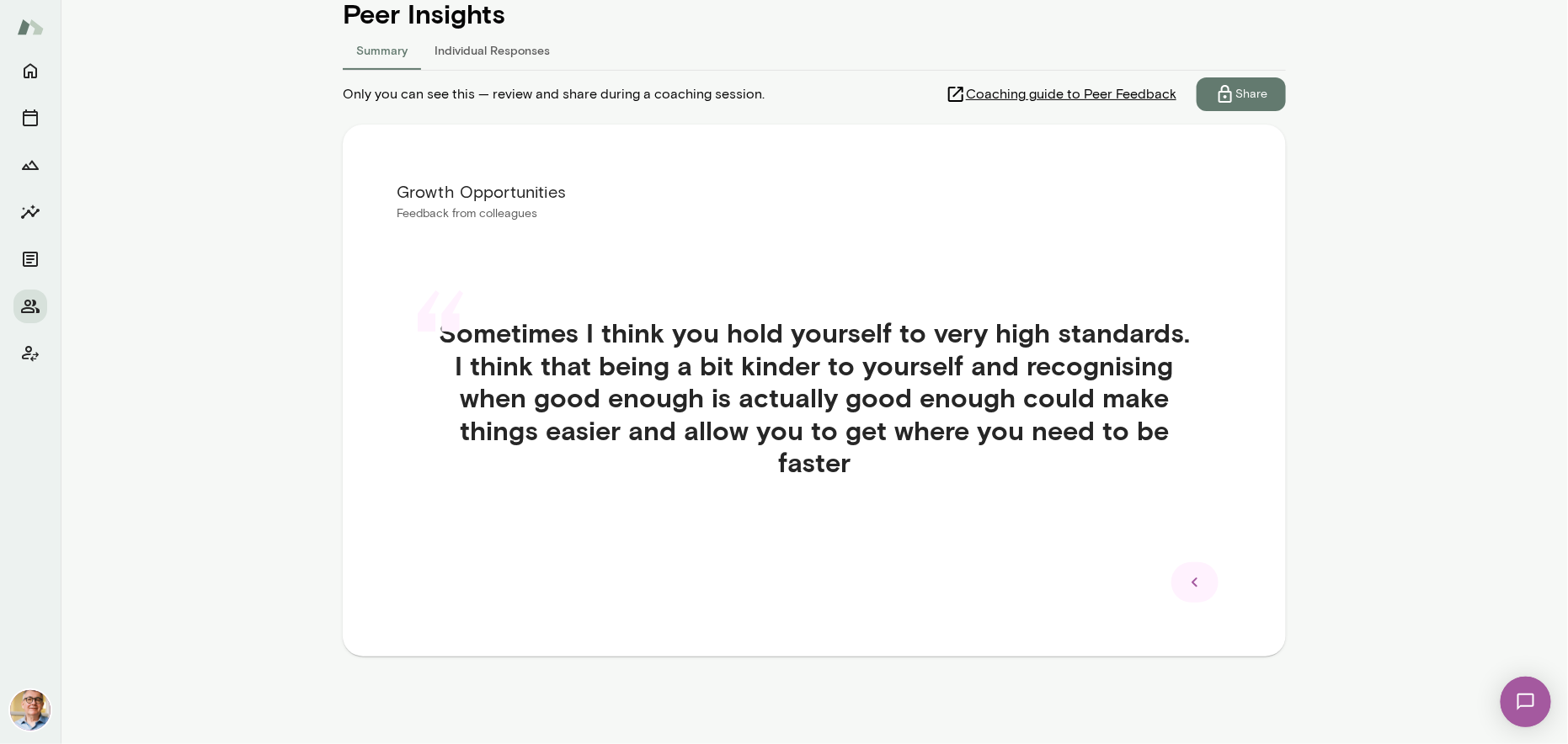
click at [1192, 580] on icon at bounding box center [1195, 583] width 6 height 10
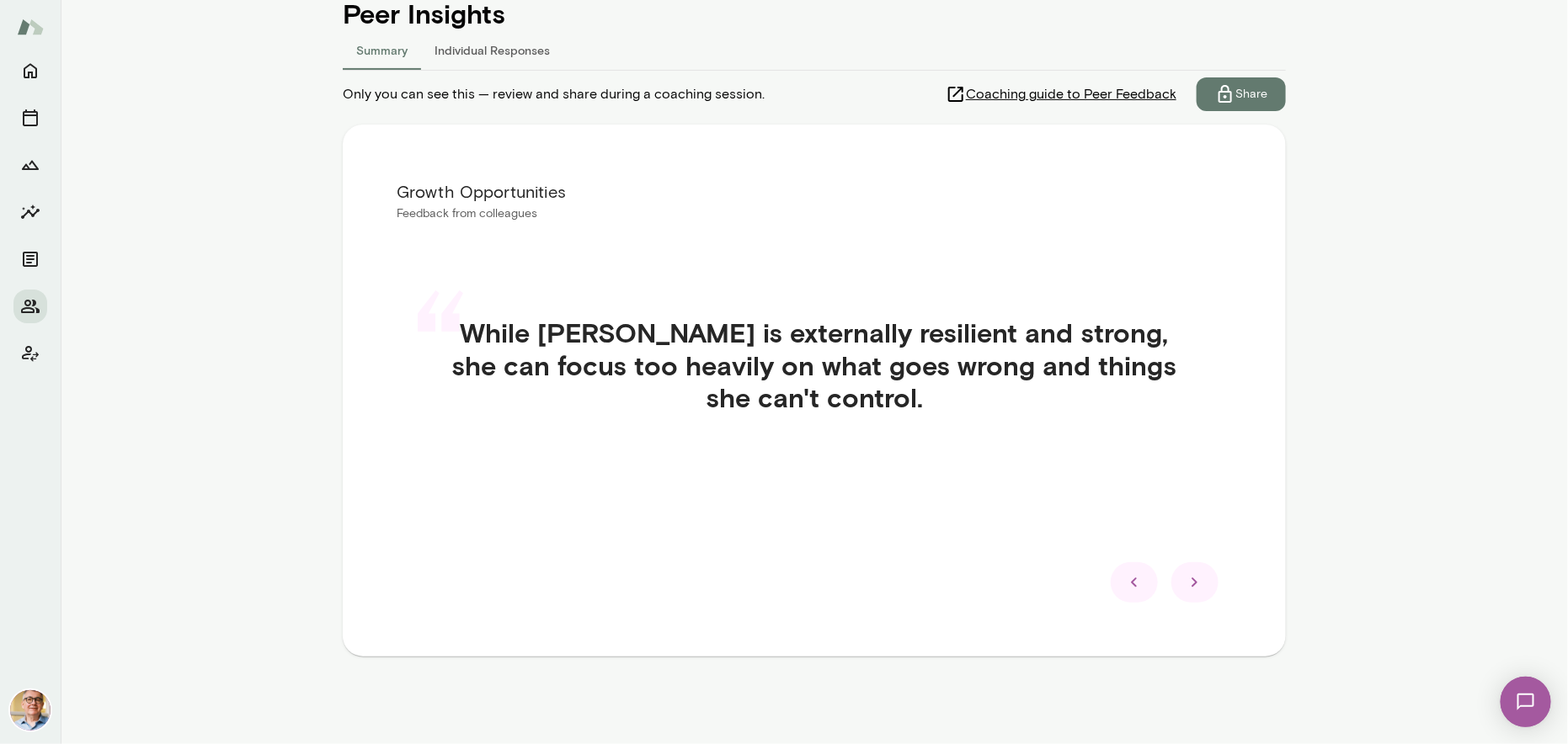
click at [1192, 580] on icon at bounding box center [1195, 583] width 6 height 10
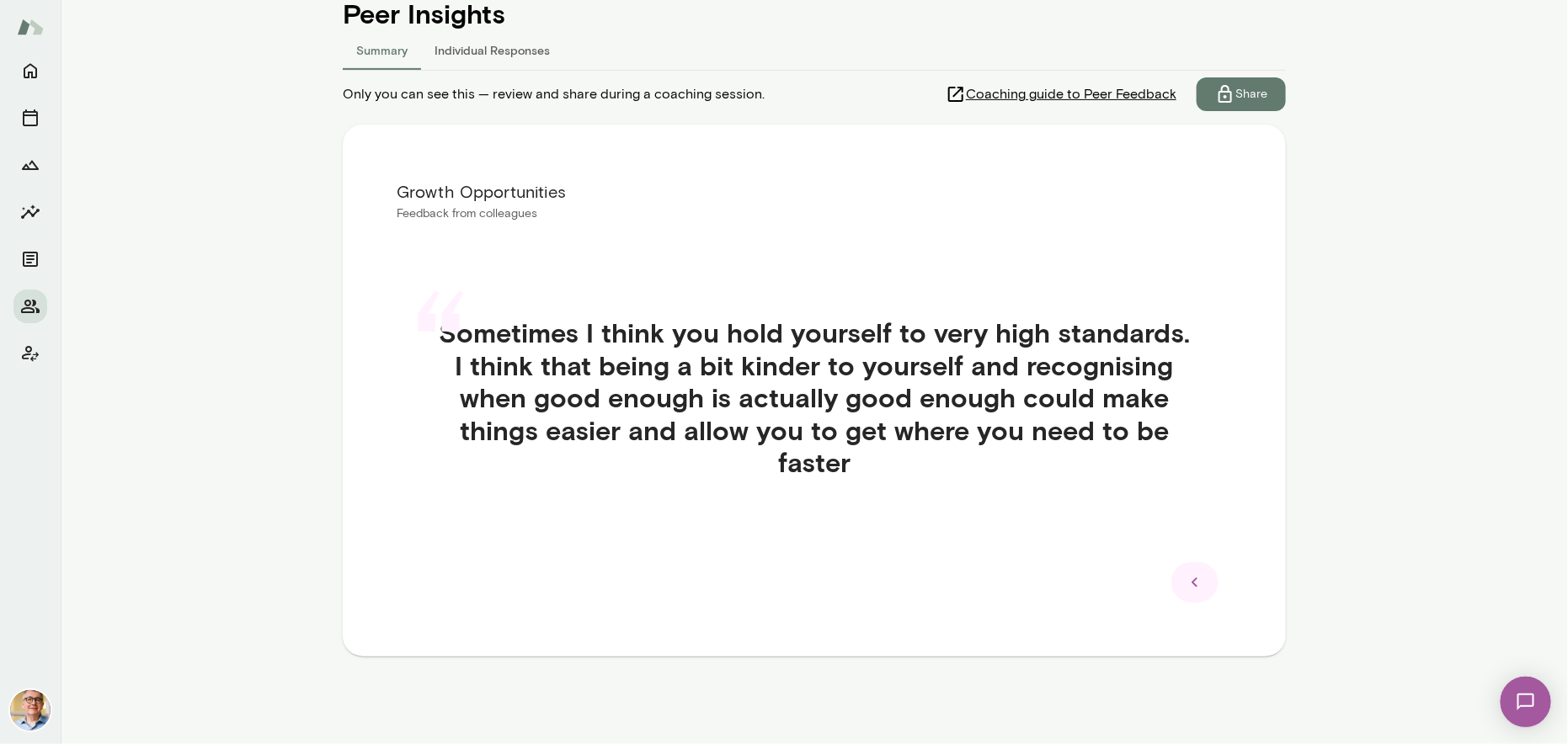
click at [1192, 580] on icon at bounding box center [1195, 583] width 6 height 10
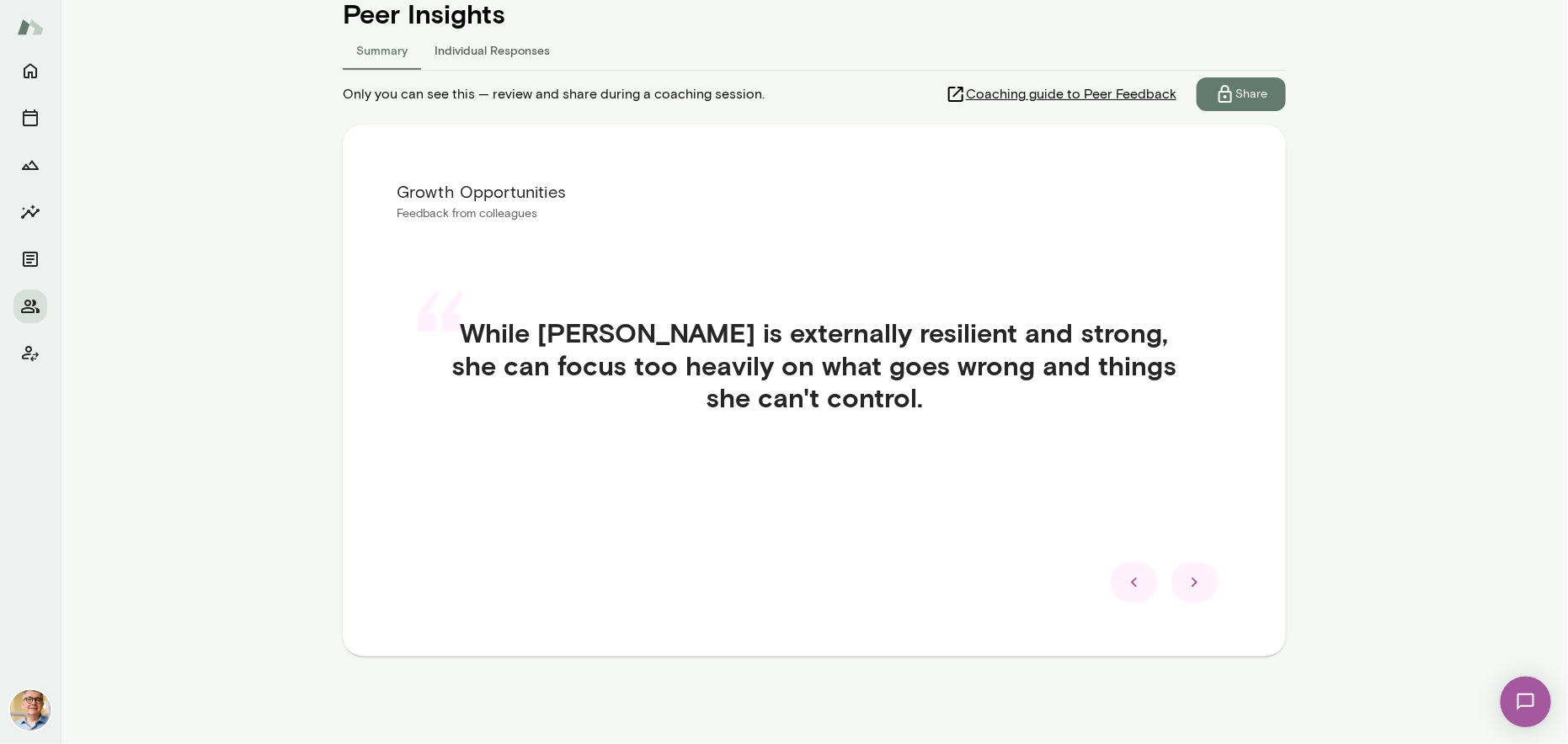
click at [1192, 580] on icon at bounding box center [1195, 583] width 6 height 10
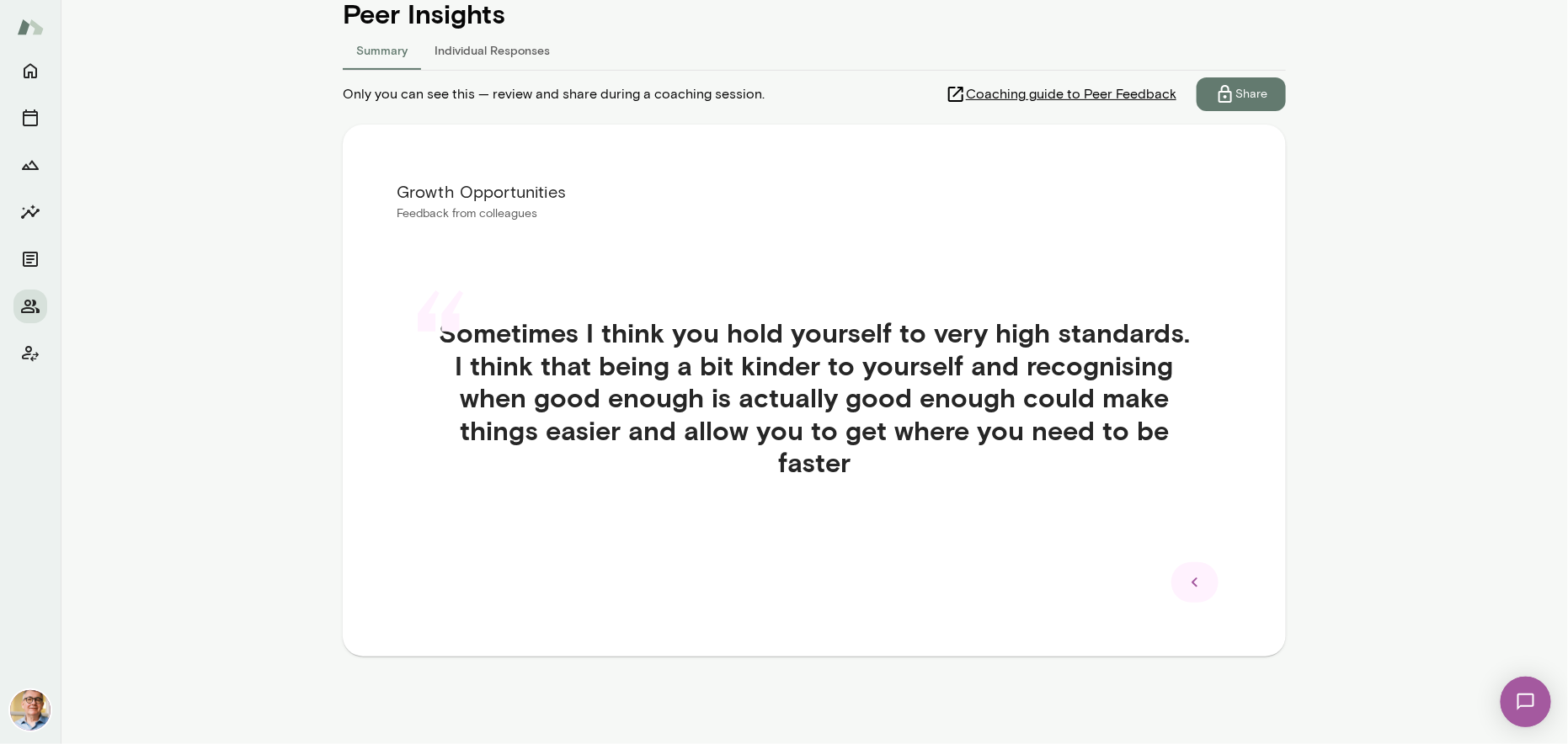
click at [1192, 580] on icon at bounding box center [1195, 583] width 6 height 10
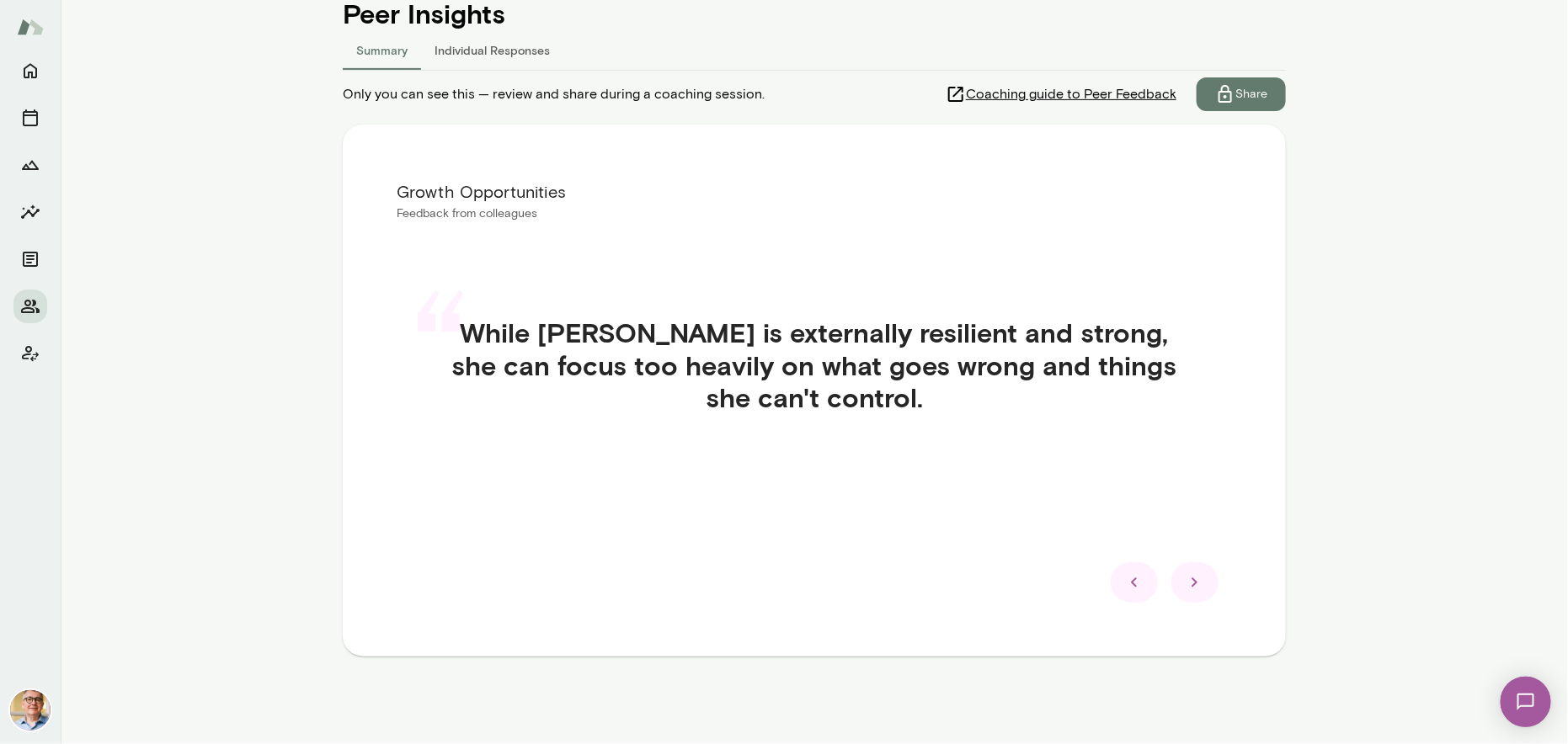
click at [1192, 580] on icon at bounding box center [1195, 583] width 6 height 10
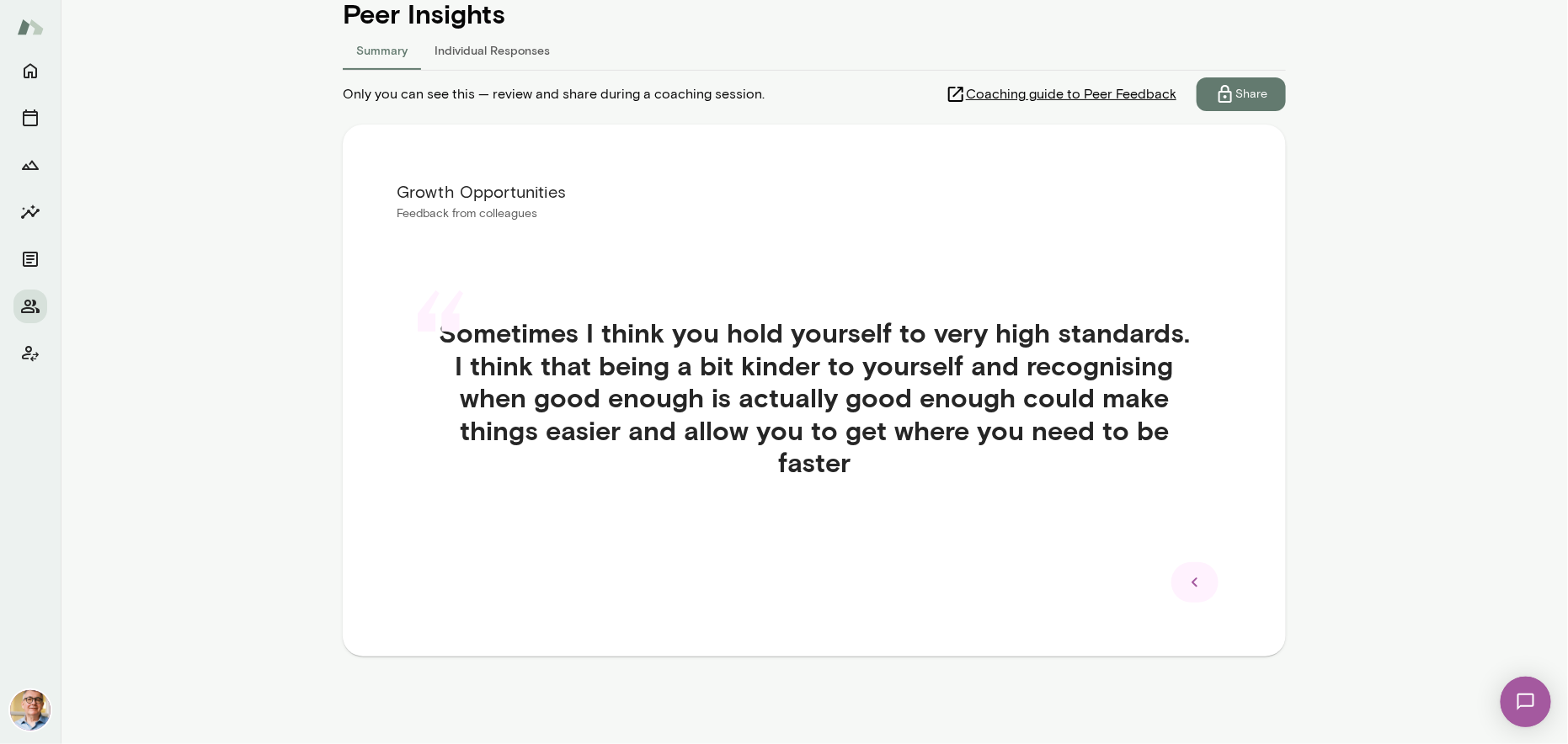
click at [452, 50] on button "Individual Responses" at bounding box center [492, 49] width 142 height 41
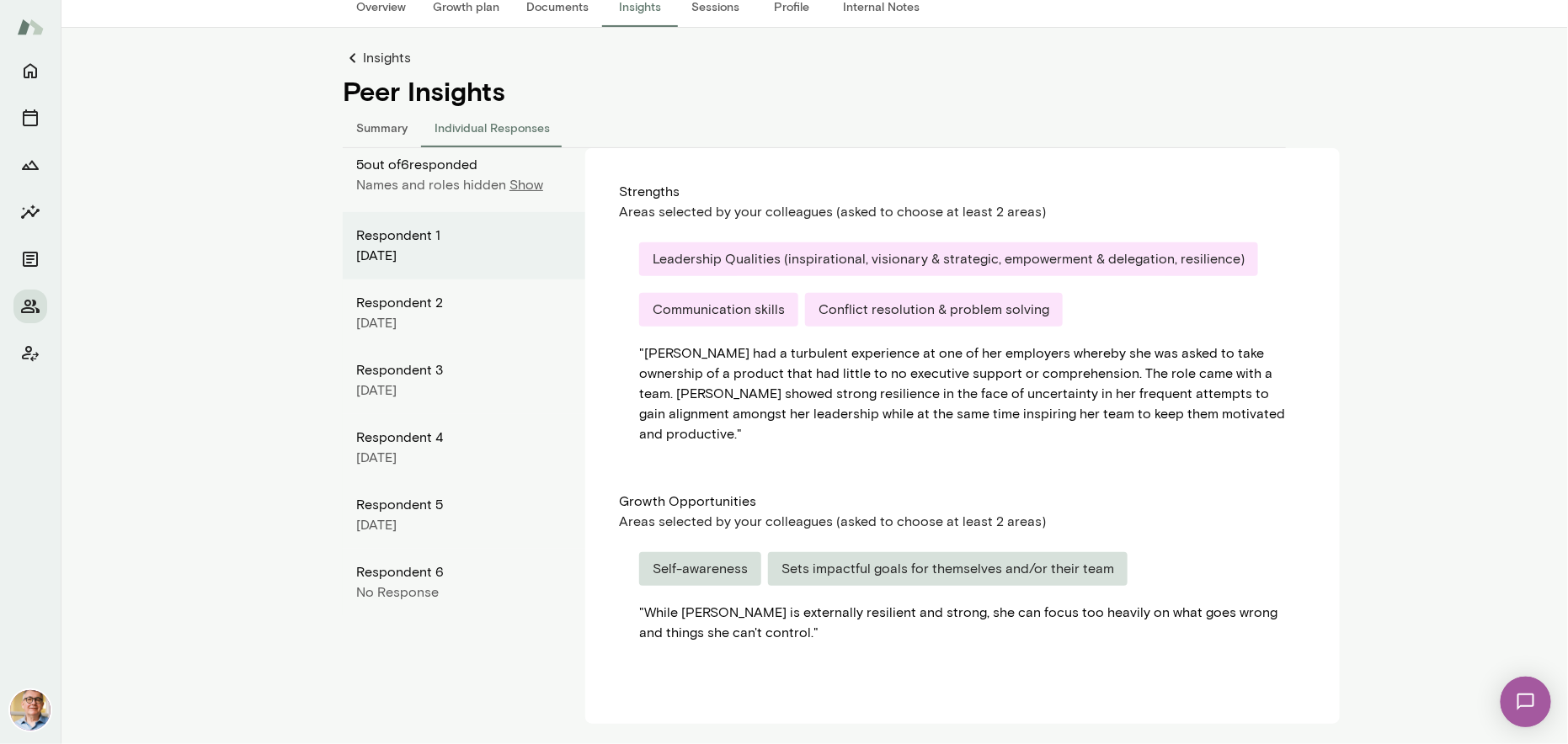
scroll to position [108, 0]
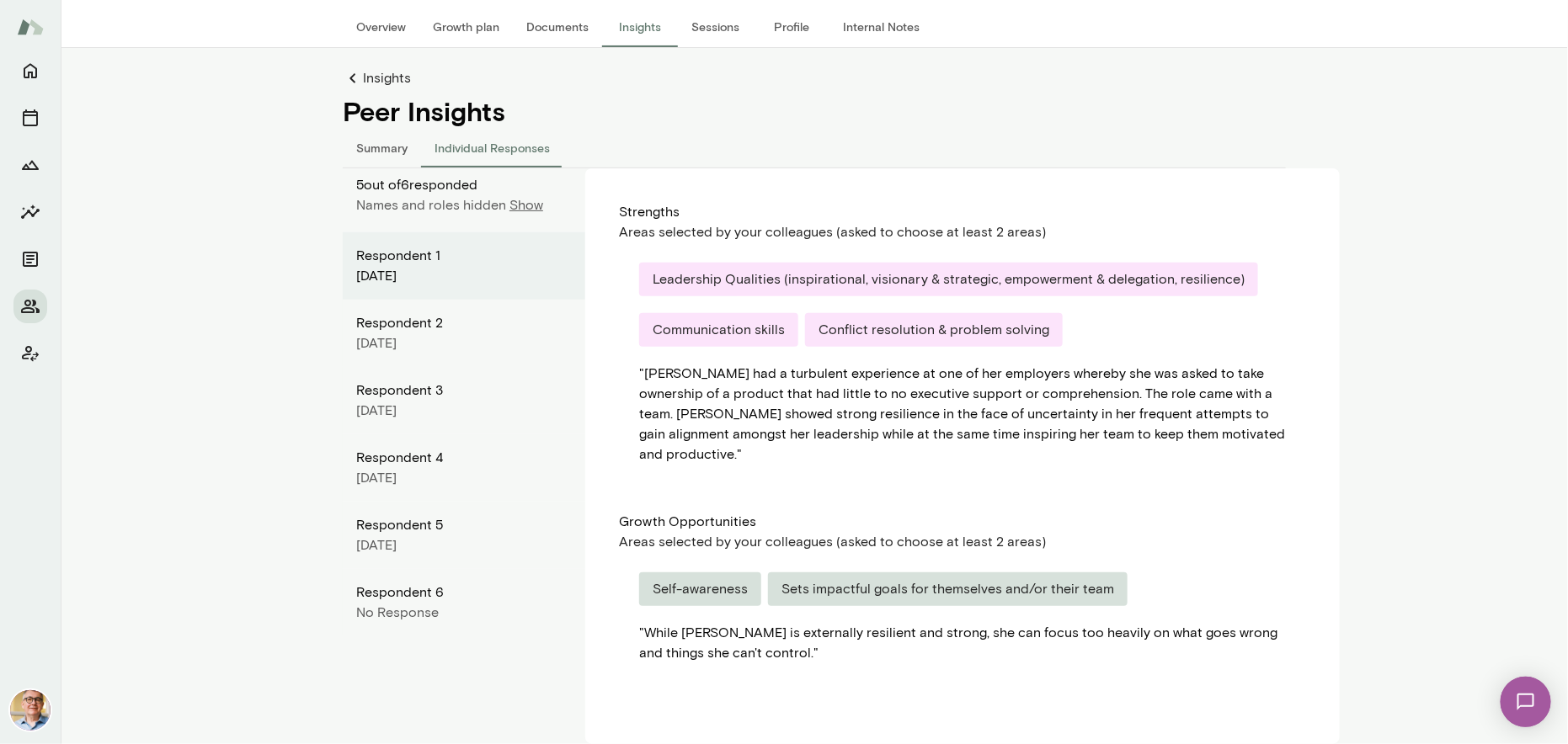
click at [520, 207] on p "Show" at bounding box center [526, 205] width 34 height 20
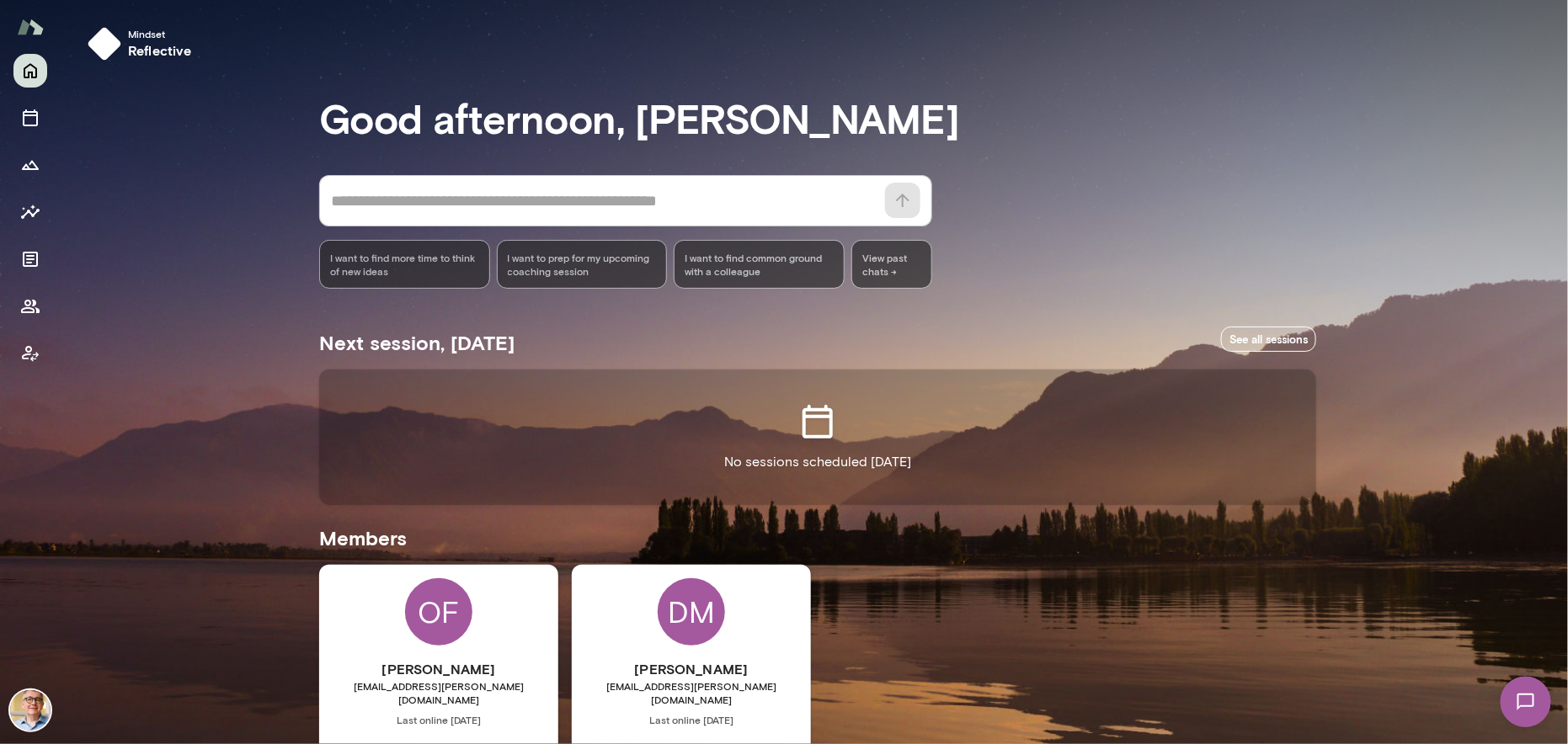
click at [492, 622] on div "OF [PERSON_NAME] [EMAIL_ADDRESS][PERSON_NAME][DOMAIN_NAME] Last online [DATE] B…" at bounding box center [438, 715] width 239 height 301
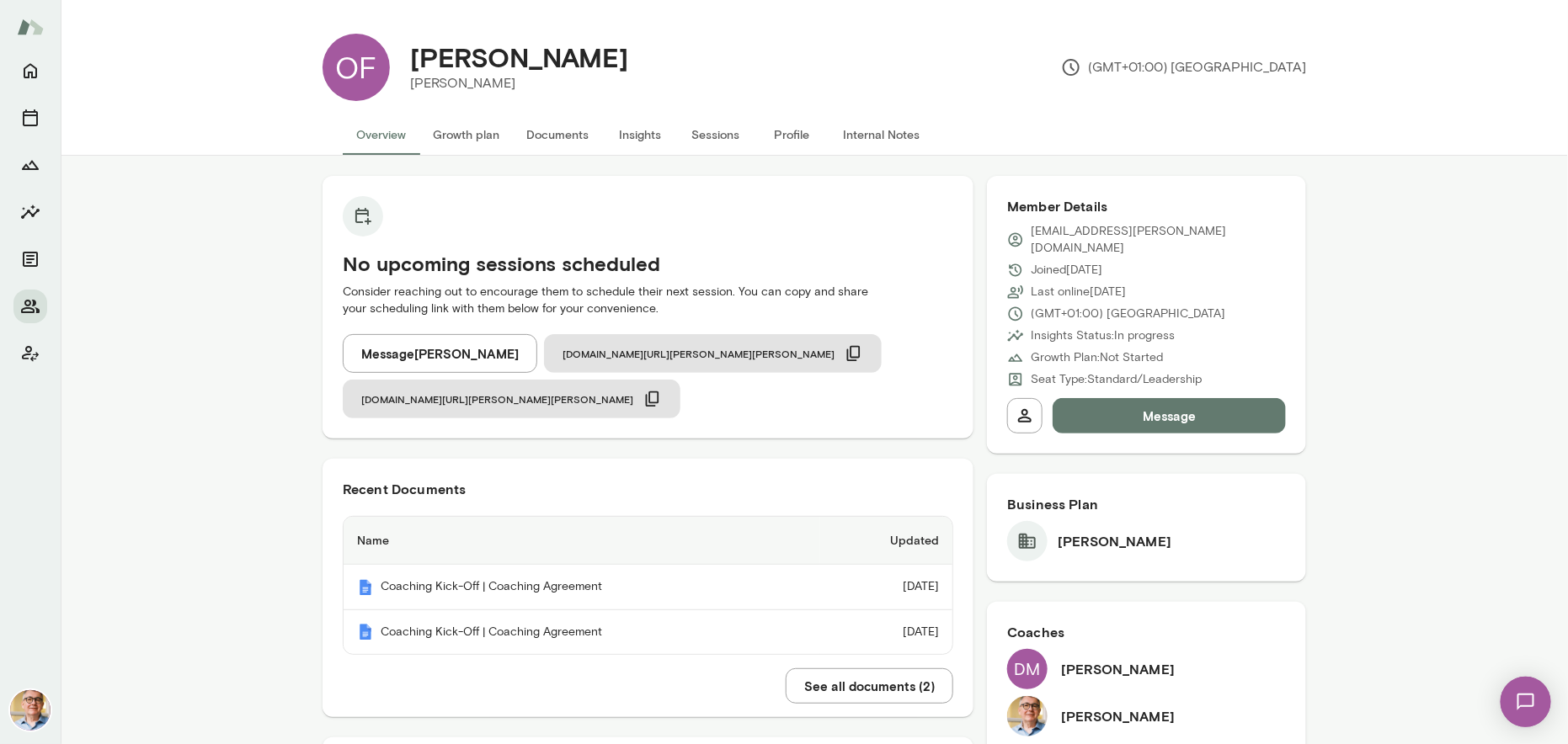
click at [624, 130] on button "Insights" at bounding box center [640, 135] width 76 height 41
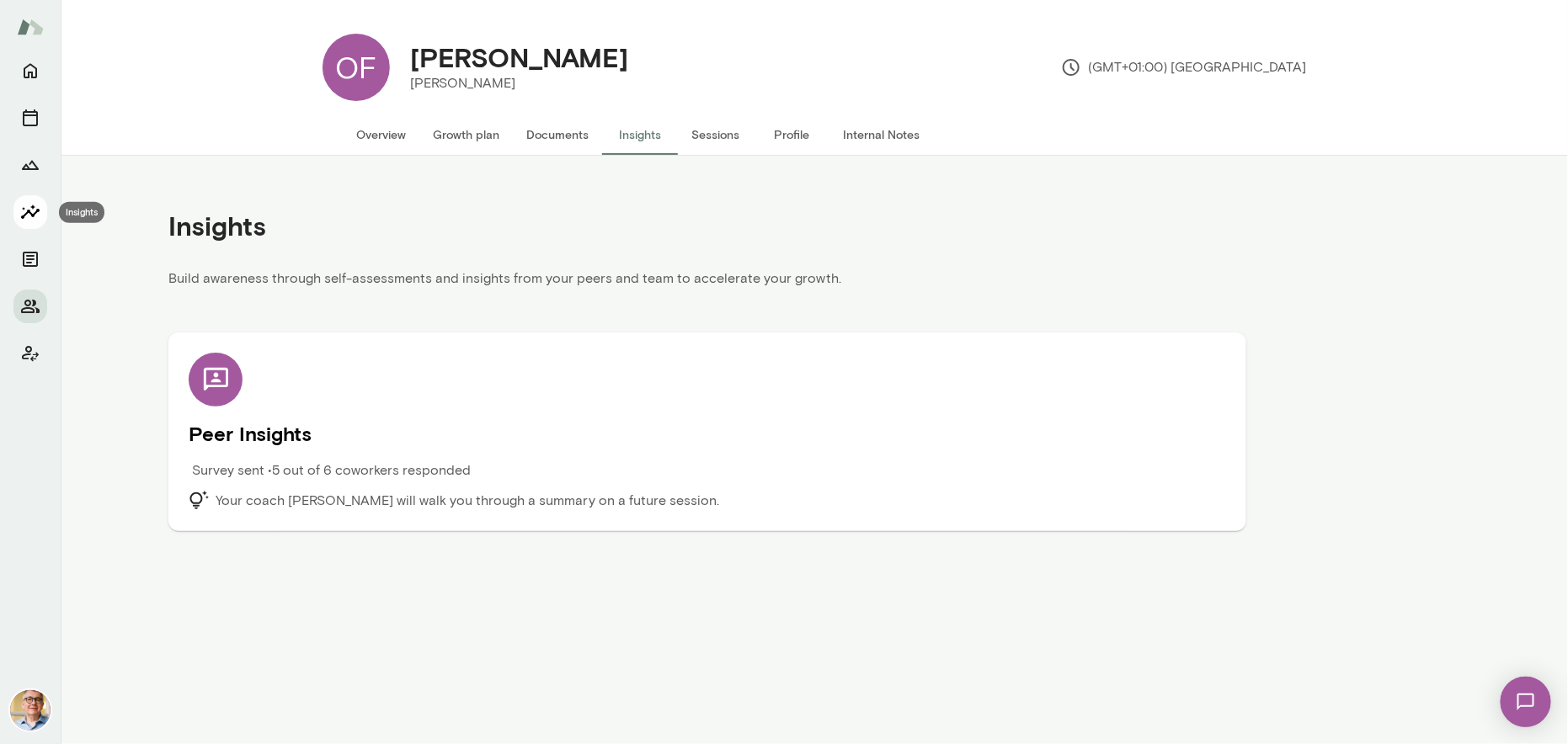
click at [22, 202] on icon "Insights" at bounding box center [30, 212] width 20 height 20
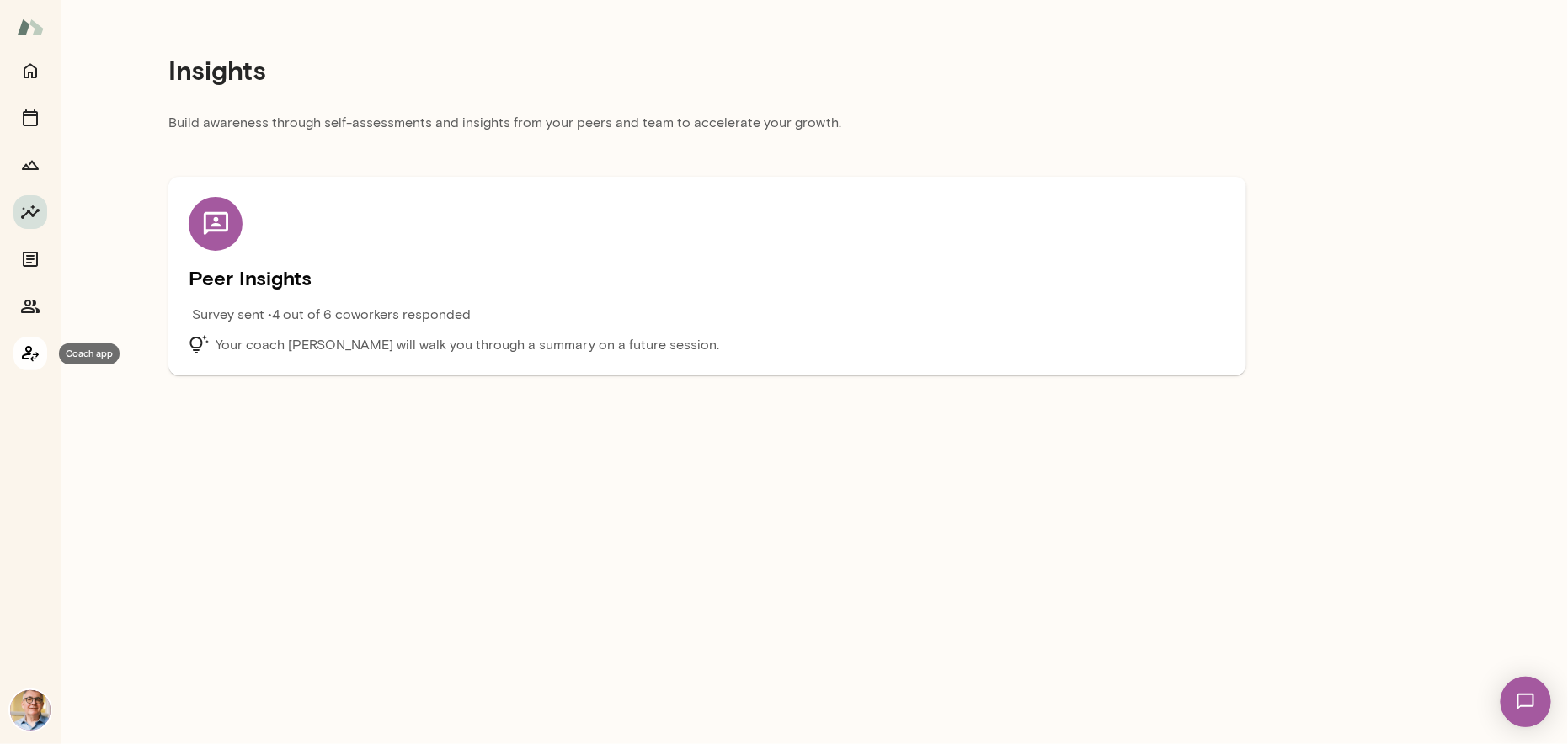
click at [26, 356] on icon "Coach app" at bounding box center [30, 354] width 20 height 20
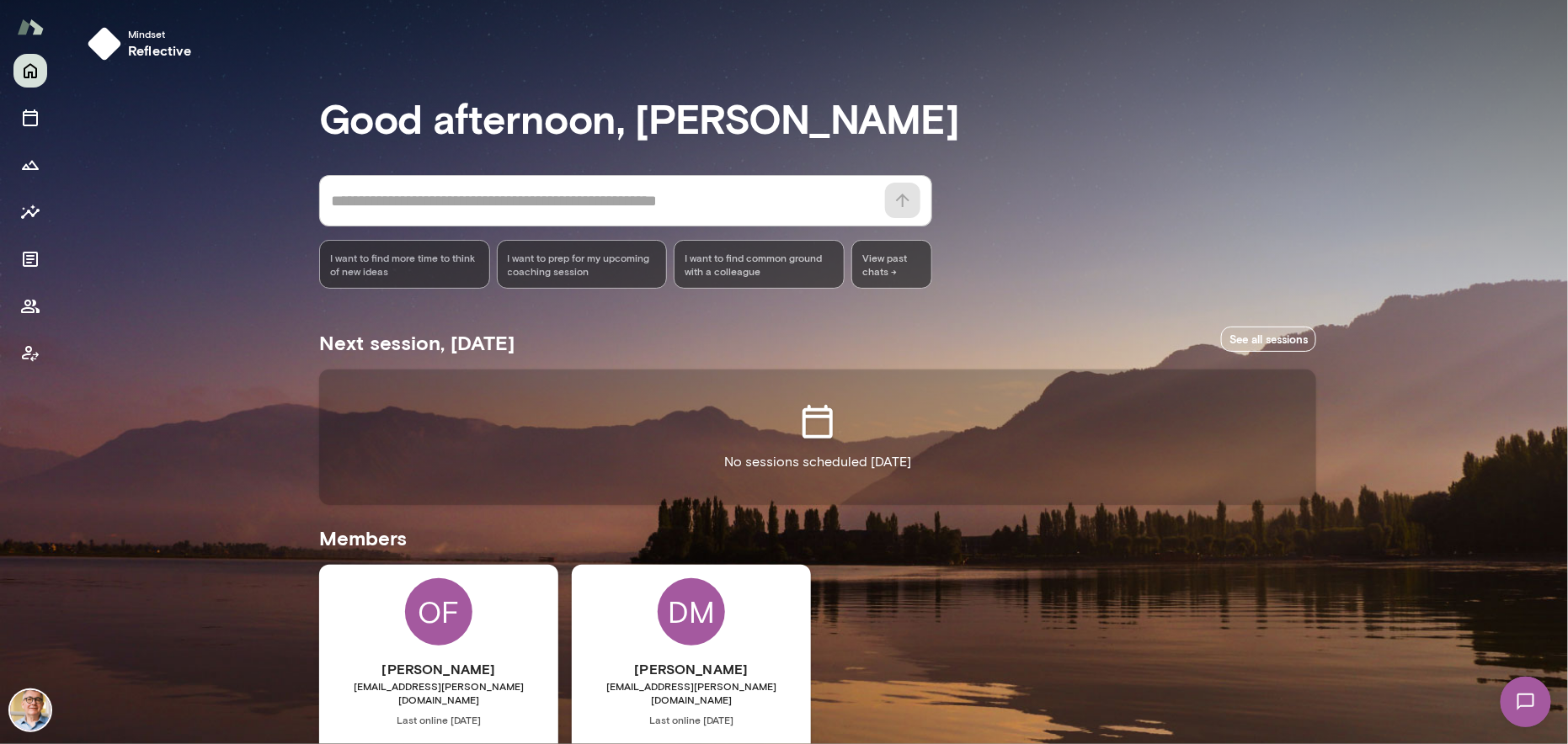
click at [490, 626] on div "OF [PERSON_NAME] [EMAIL_ADDRESS][PERSON_NAME][DOMAIN_NAME] Last online [DATE] B…" at bounding box center [438, 715] width 239 height 301
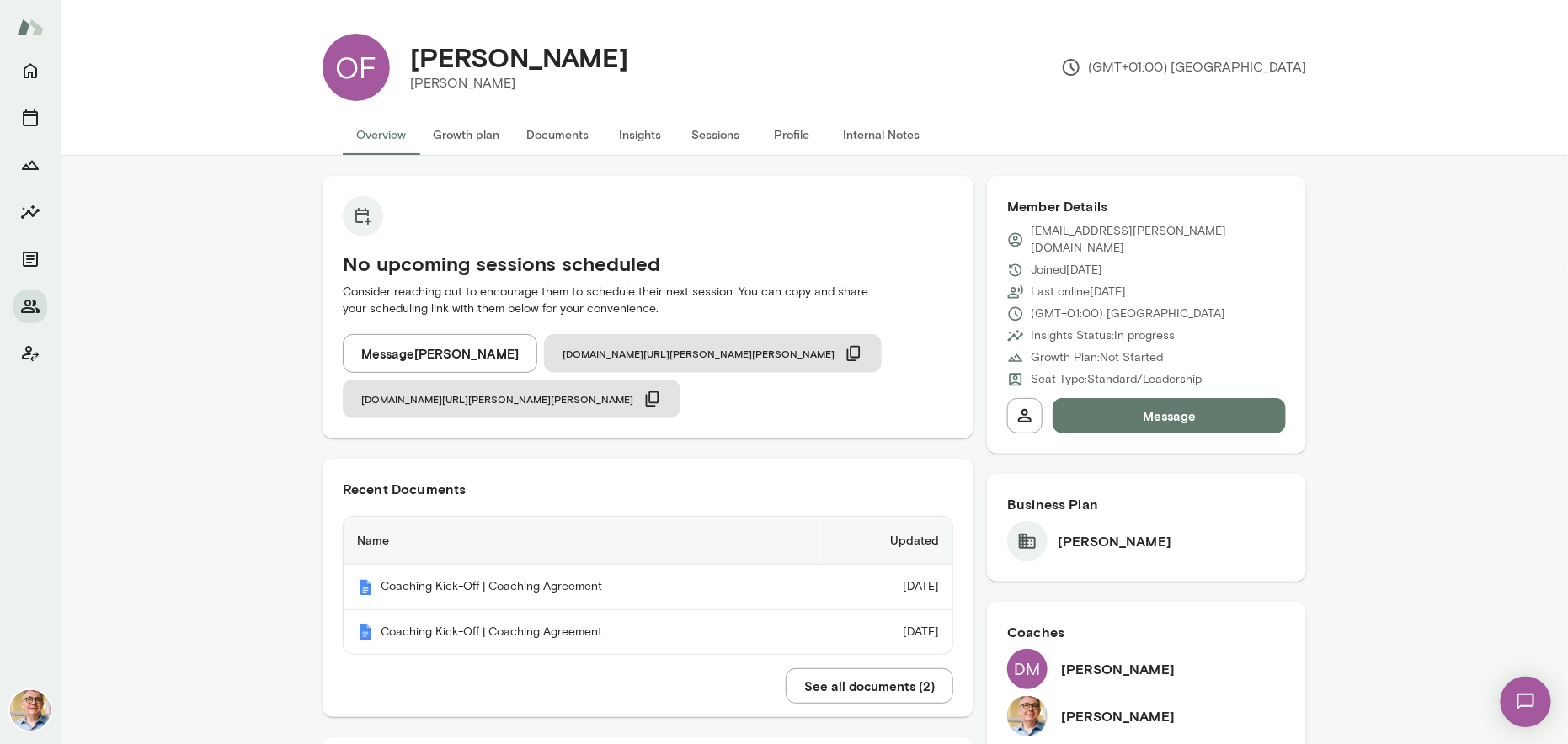
click at [641, 135] on button "Insights" at bounding box center [640, 135] width 76 height 41
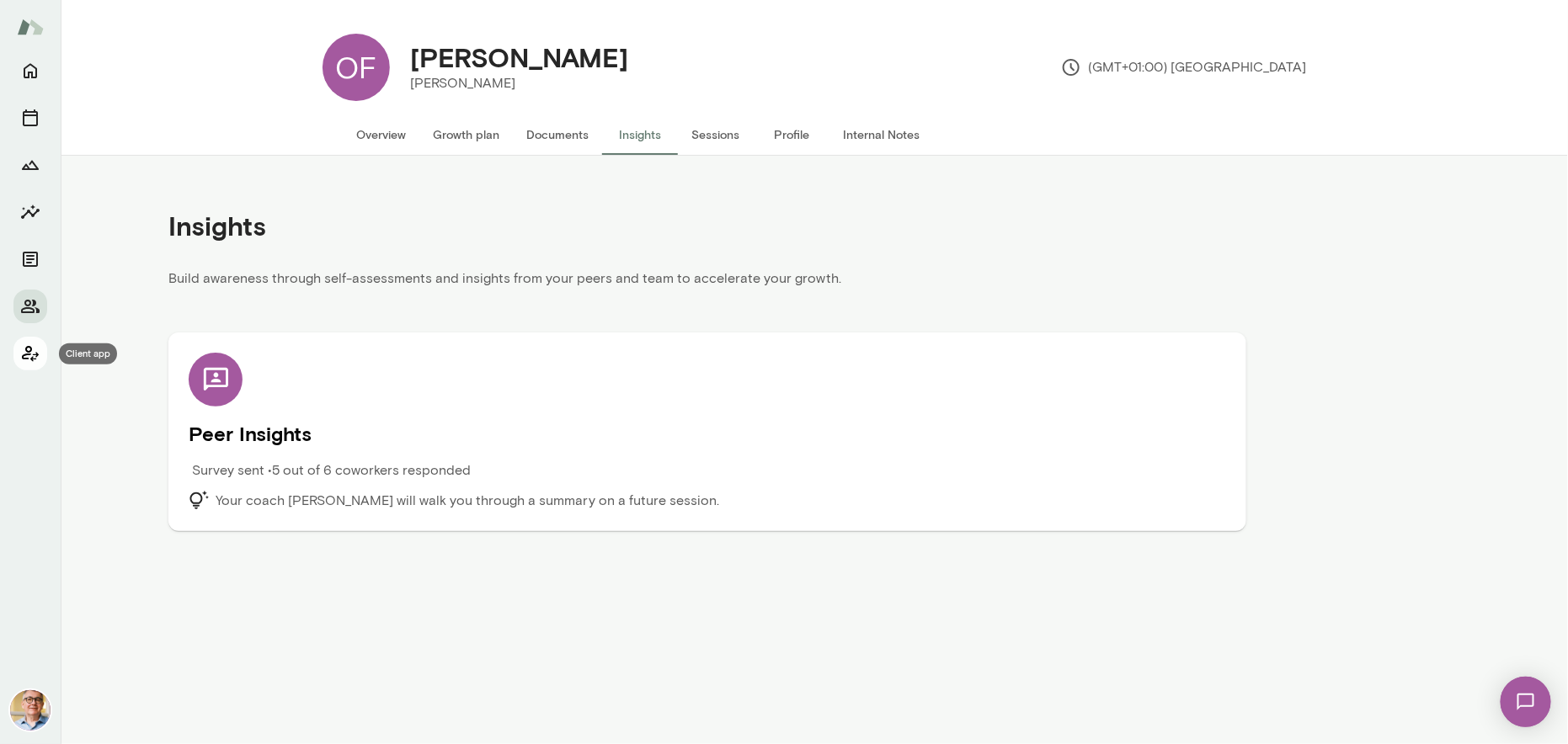
click at [32, 350] on icon "Client app" at bounding box center [30, 354] width 20 height 20
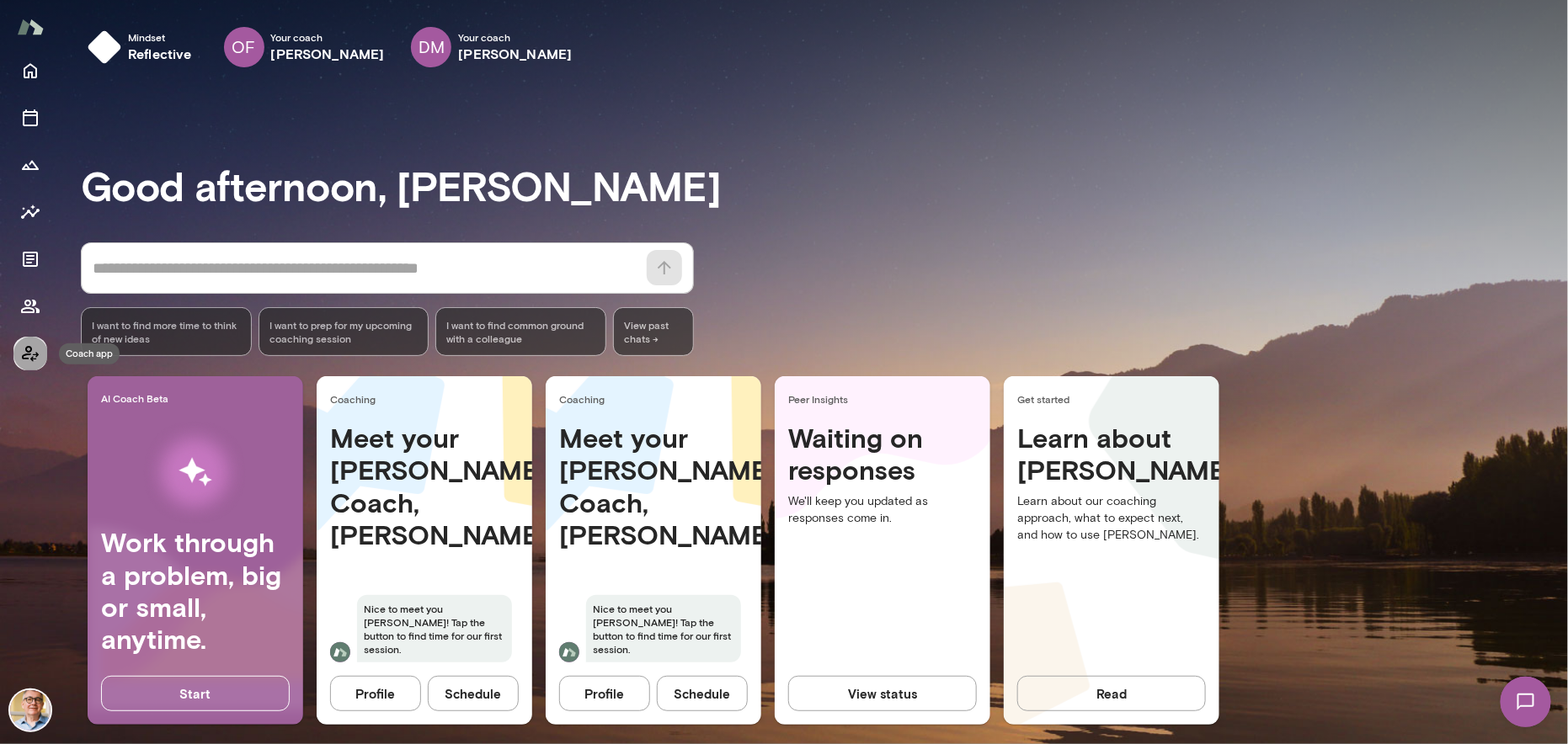
click at [22, 350] on icon "Coach app" at bounding box center [30, 354] width 20 height 20
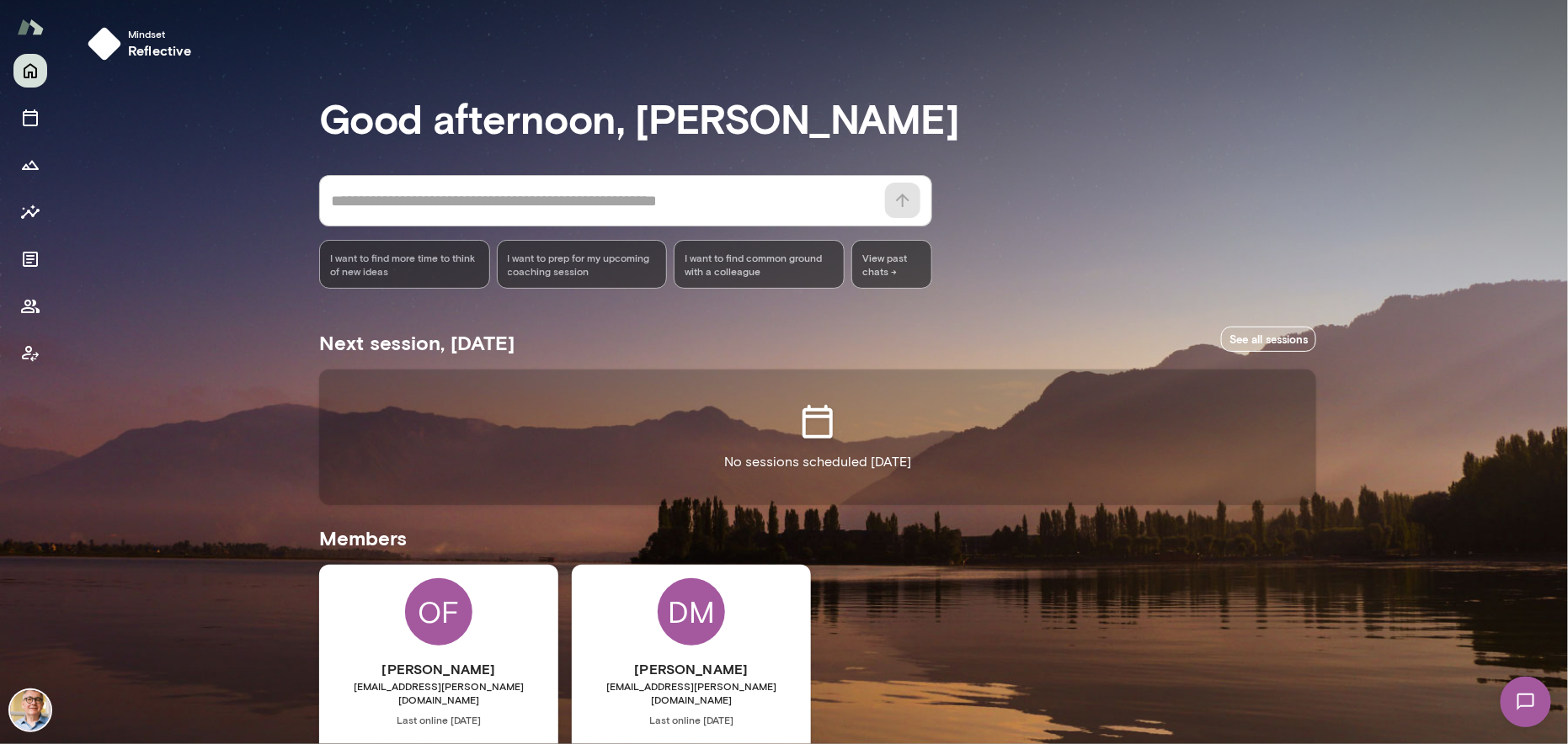
click at [179, 416] on div "Mindset reflective Good afternoon, Scott * ​ ​ I want to find more time to thin…" at bounding box center [815, 443] width 1508 height 886
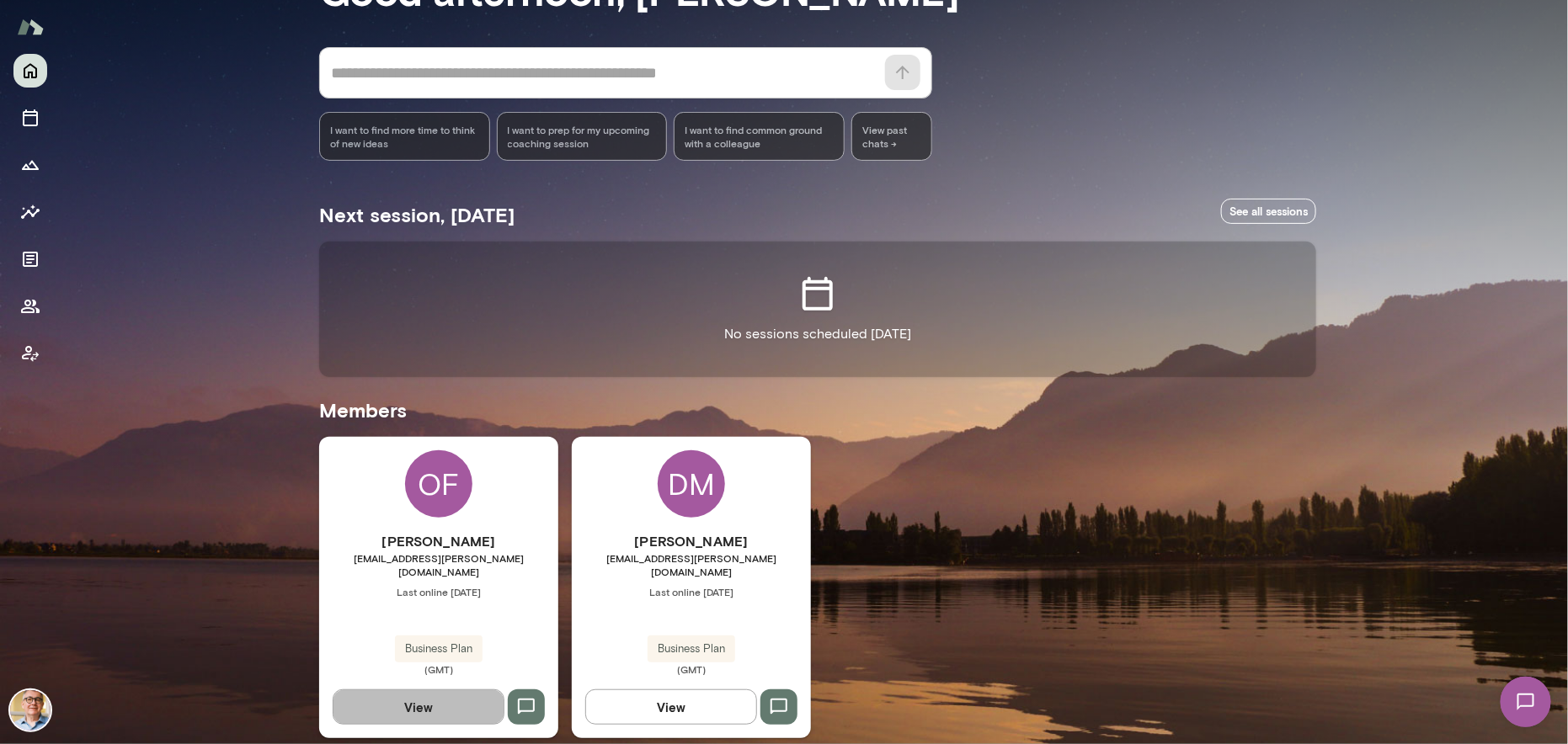
click at [422, 691] on button "View" at bounding box center [418, 707] width 172 height 35
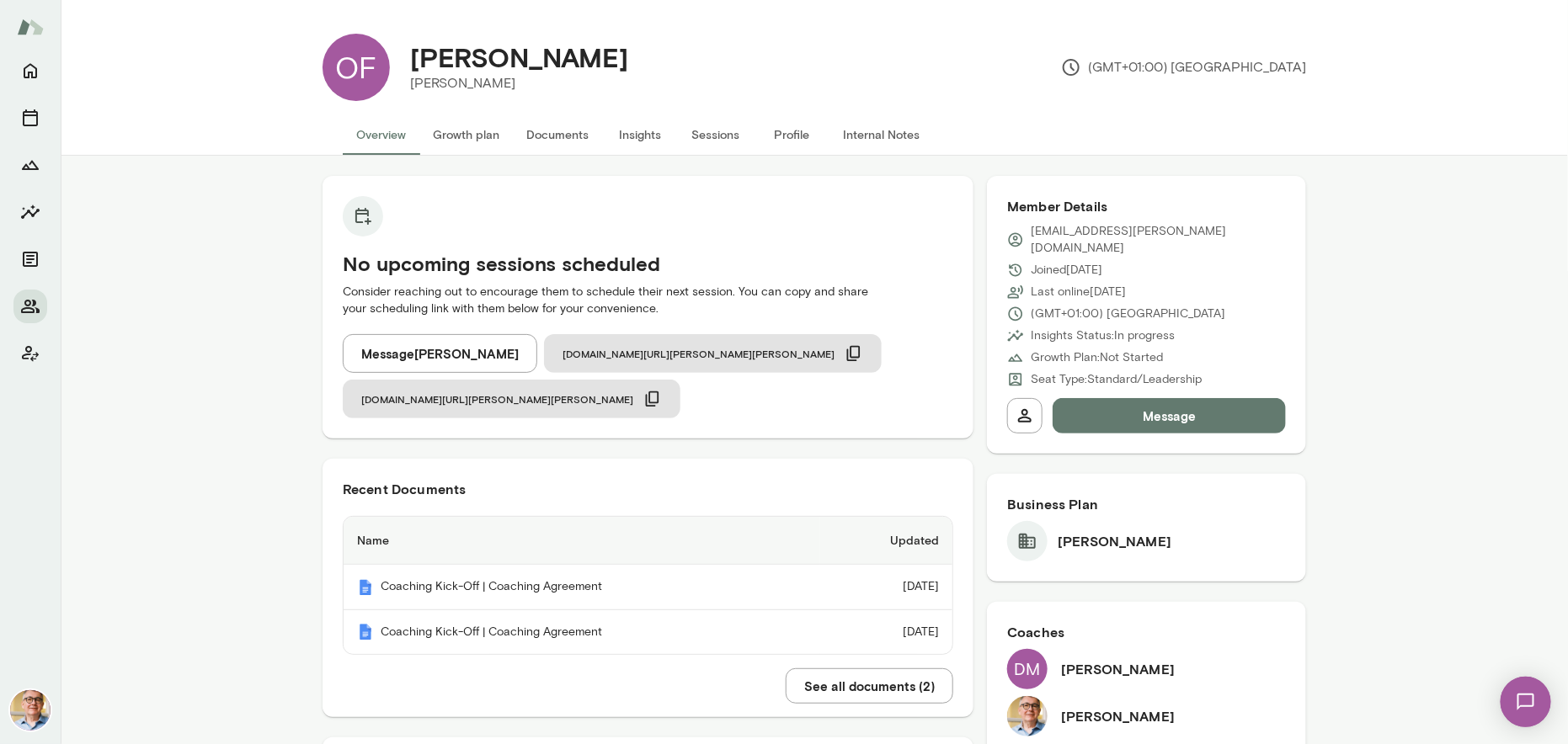
click at [641, 136] on button "Insights" at bounding box center [640, 135] width 76 height 41
click at [29, 68] on icon "Home" at bounding box center [30, 71] width 20 height 20
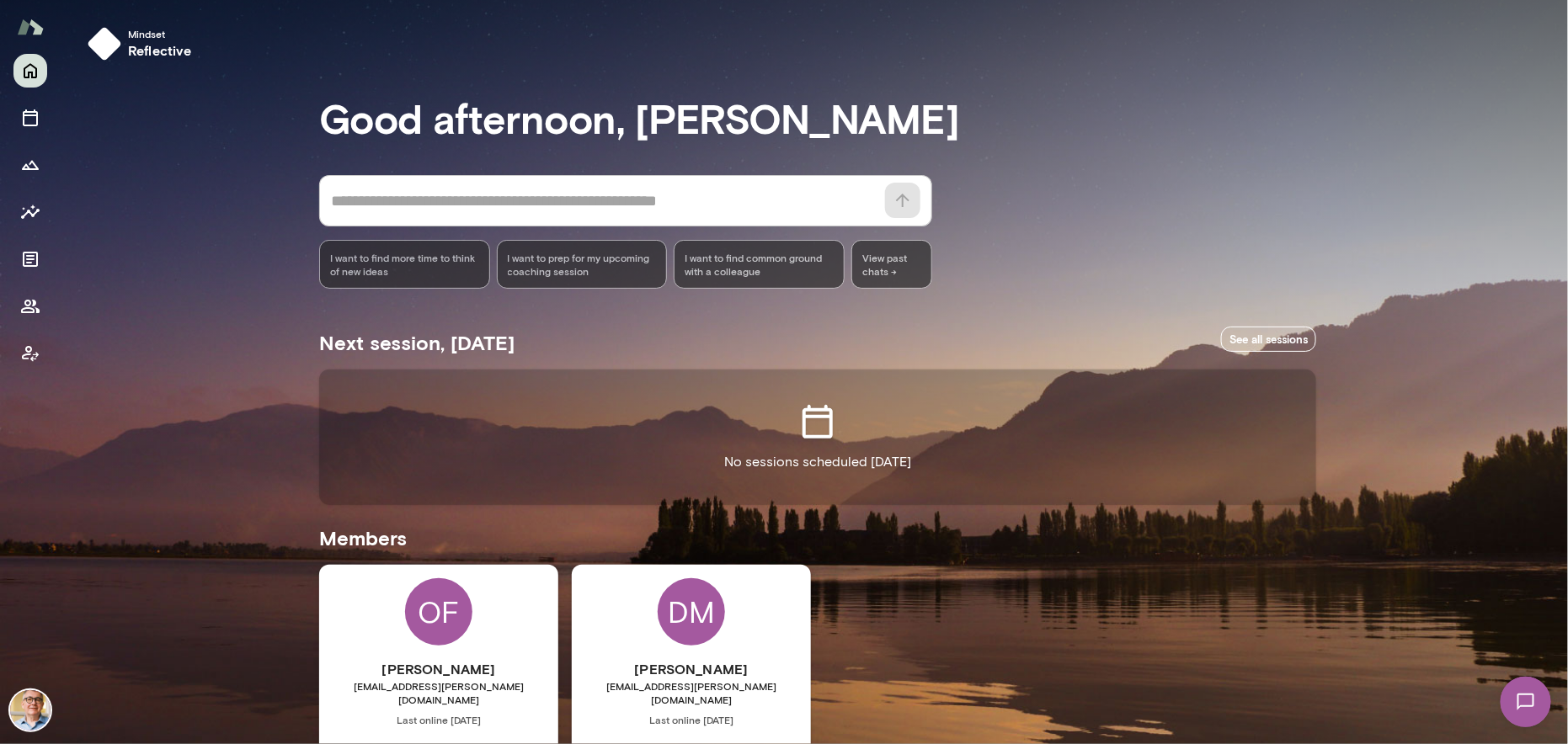
click at [150, 222] on div "Mindset reflective Good afternoon, Scott * ​ ​ I want to find more time to thin…" at bounding box center [815, 443] width 1508 height 886
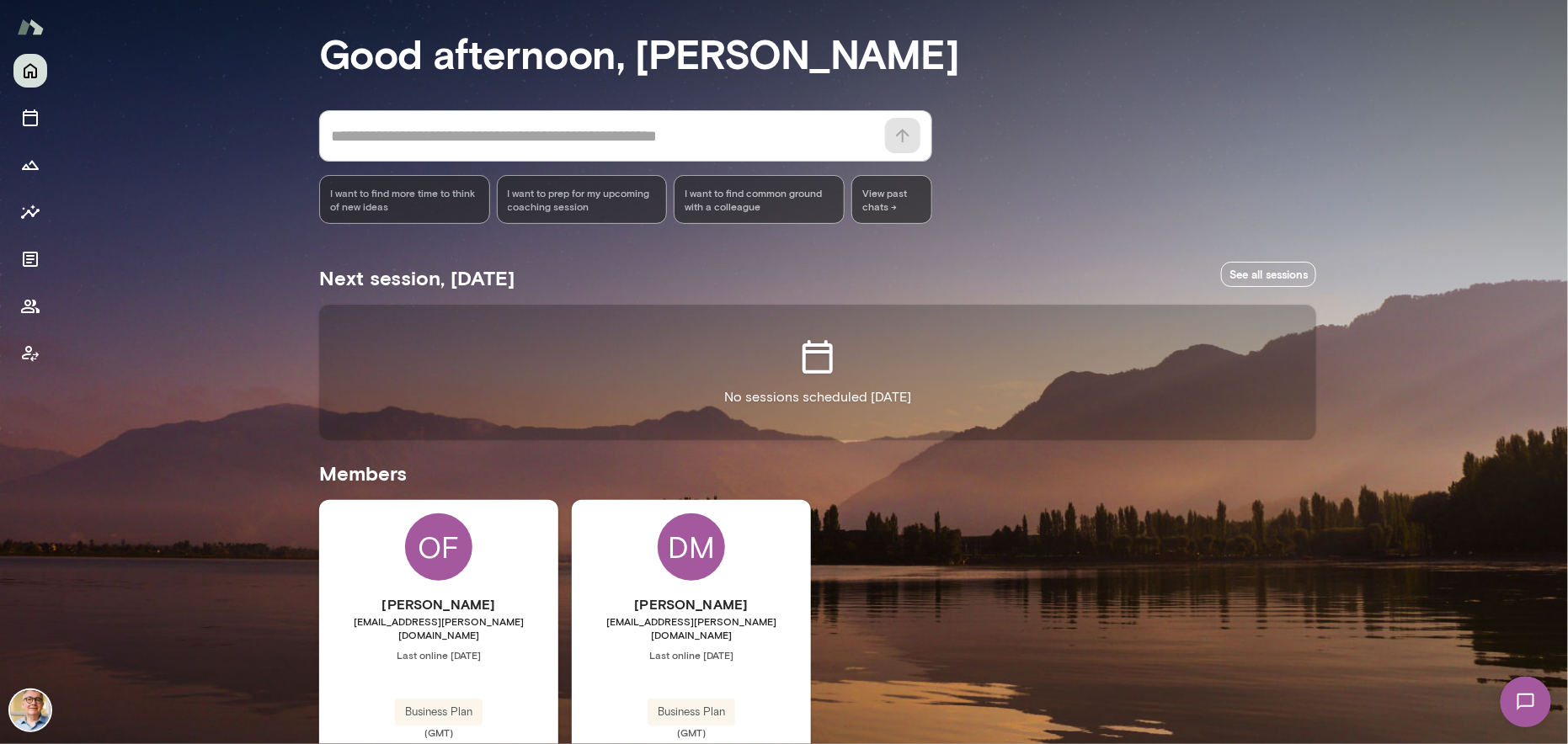
scroll to position [128, 0]
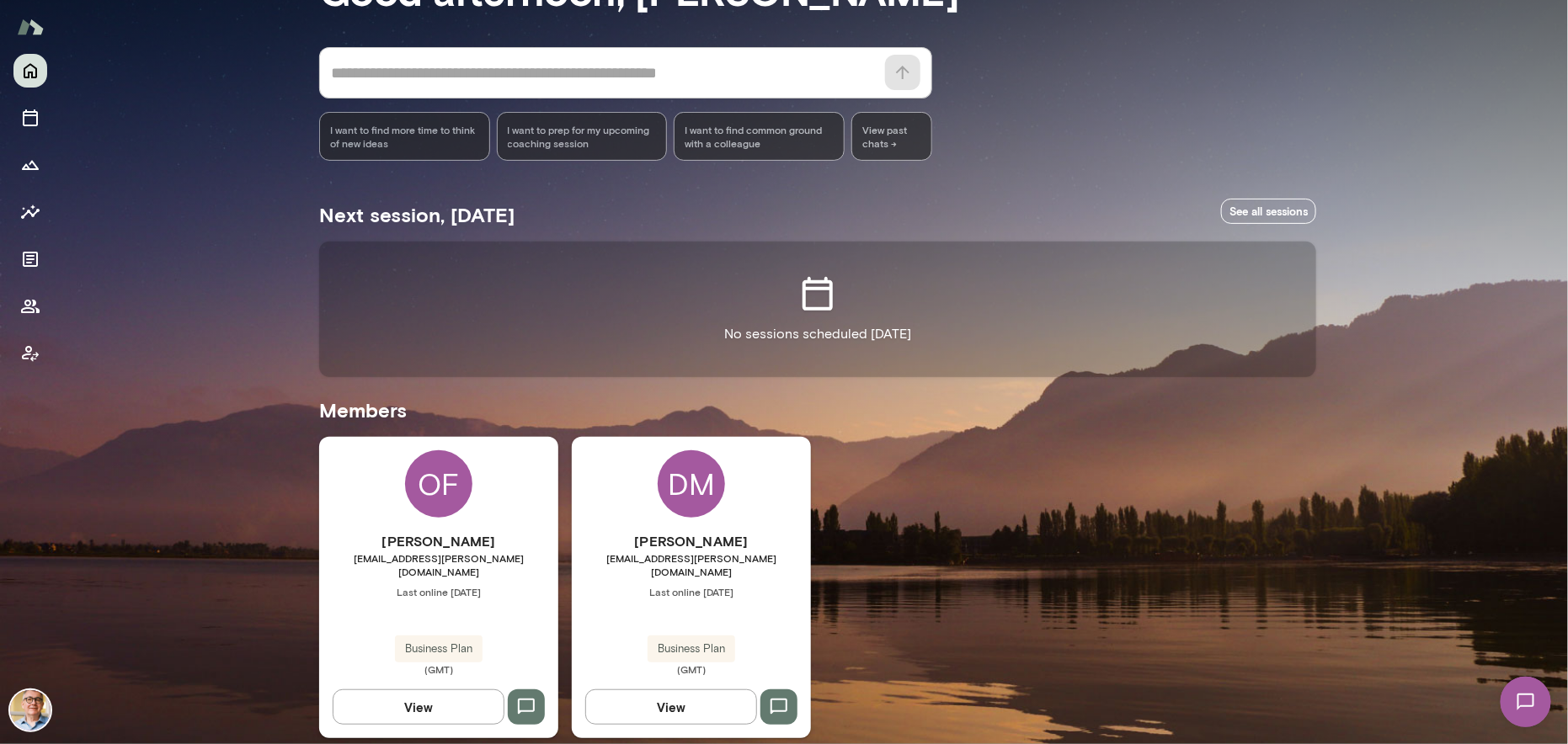
click at [428, 484] on div "OF" at bounding box center [439, 484] width 68 height 68
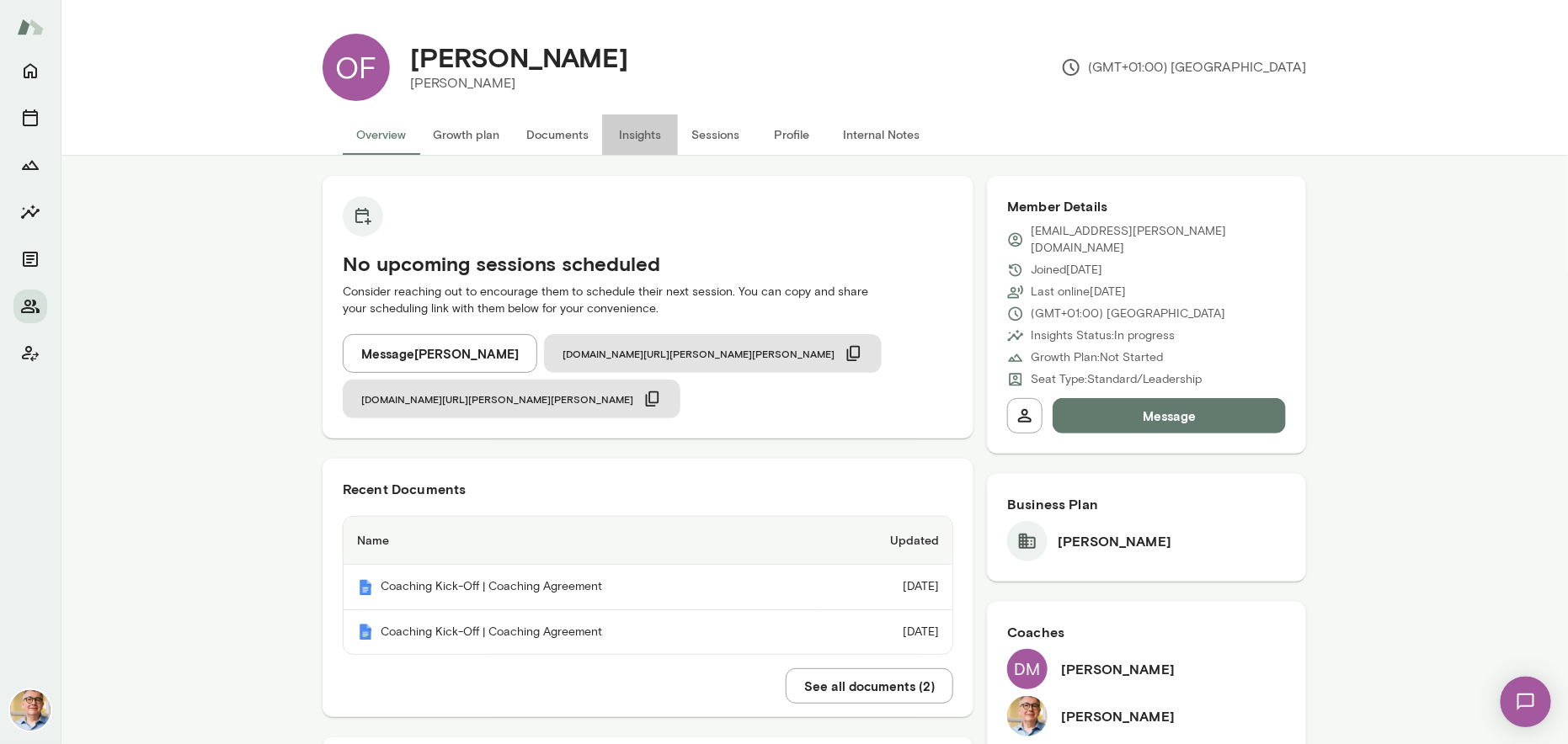
click at [627, 130] on button "Insights" at bounding box center [640, 135] width 76 height 41
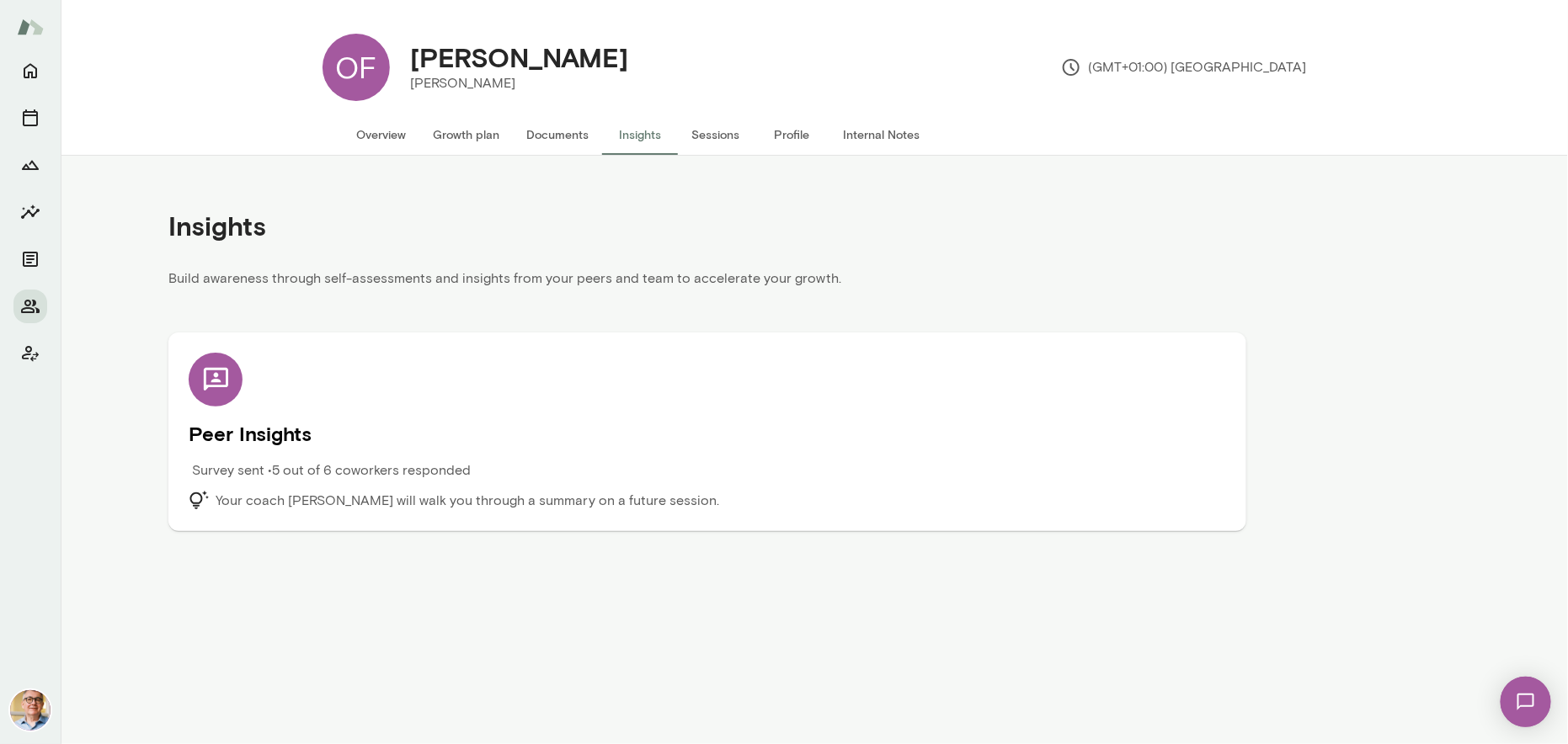
click at [220, 388] on icon at bounding box center [216, 380] width 29 height 29
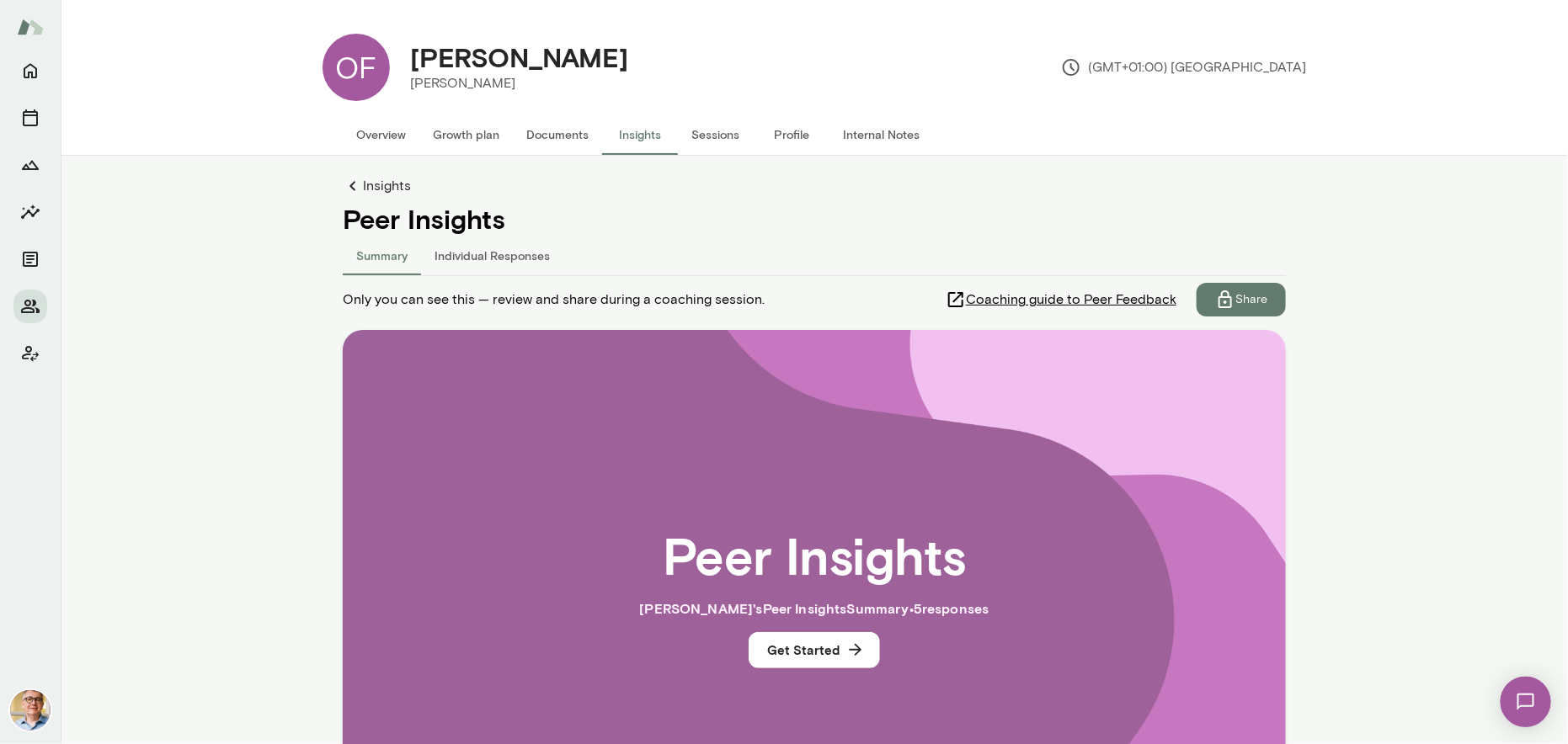
click at [466, 255] on button "Individual Responses" at bounding box center [492, 255] width 142 height 41
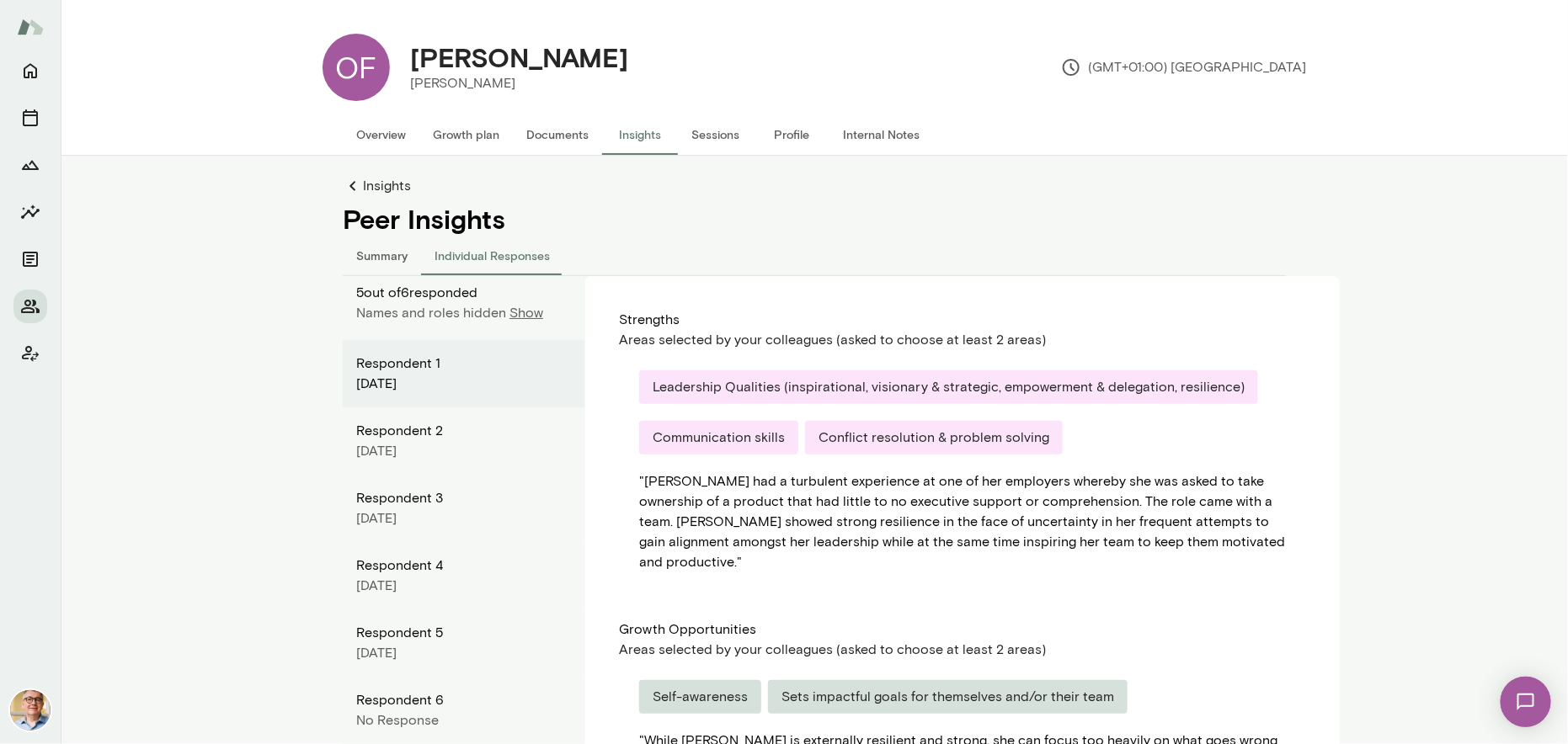
click at [517, 312] on p "Show" at bounding box center [526, 313] width 34 height 20
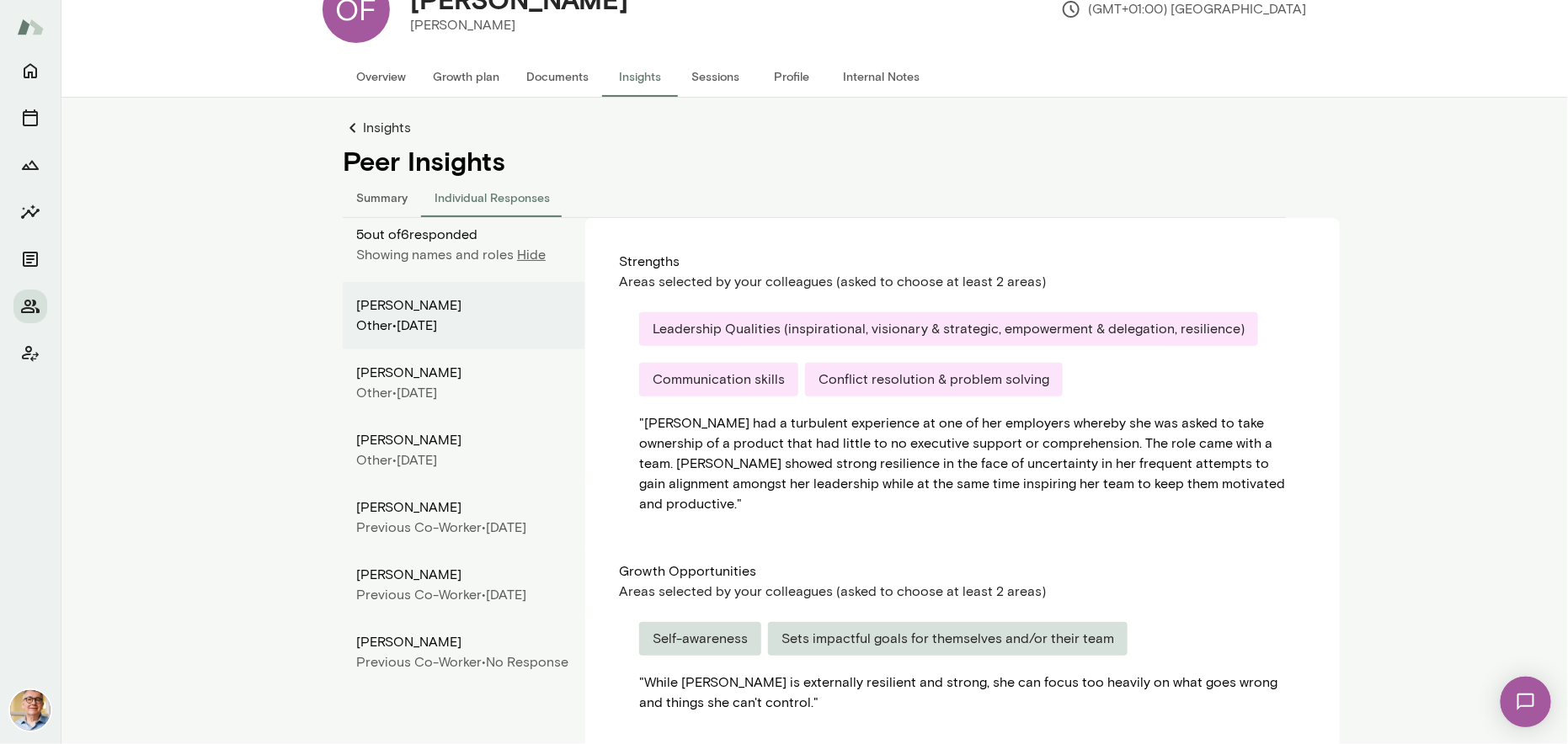
scroll to position [108, 0]
